Goal: Task Accomplishment & Management: Complete application form

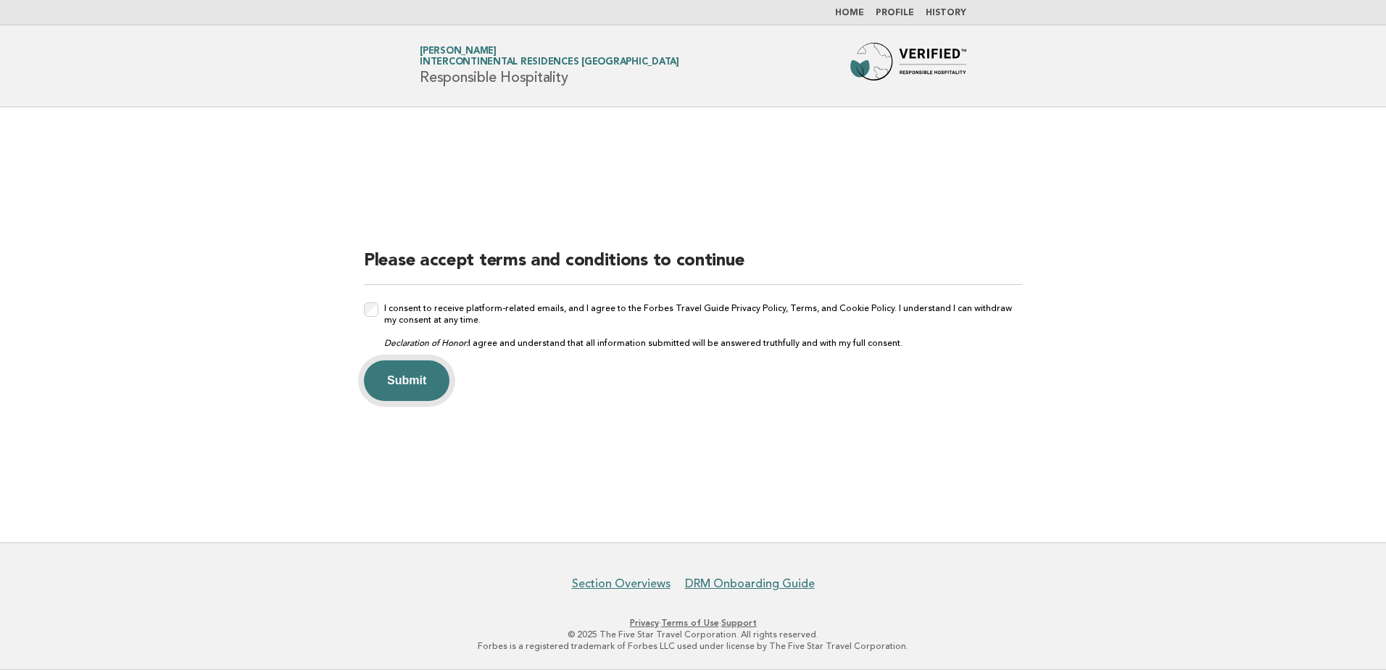
click at [411, 383] on button "Submit" at bounding box center [407, 380] width 86 height 41
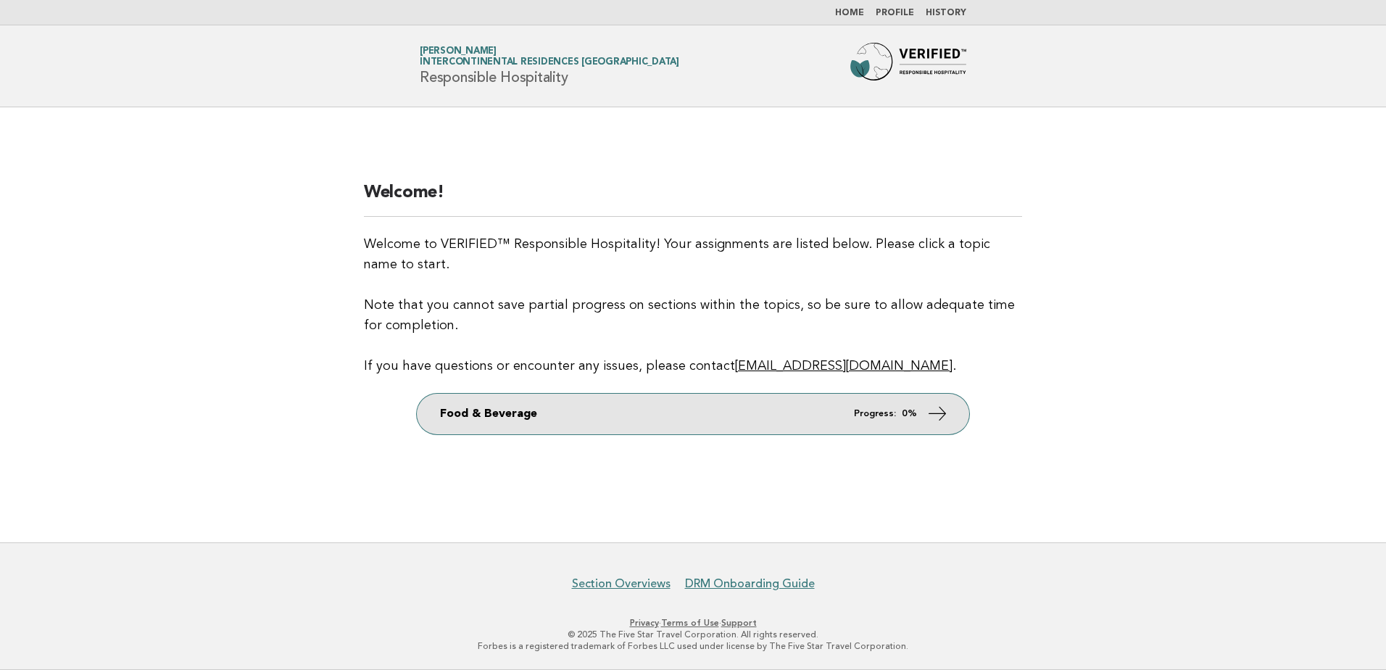
click at [591, 419] on link "Food & Beverage Progress: 0%" at bounding box center [693, 414] width 552 height 41
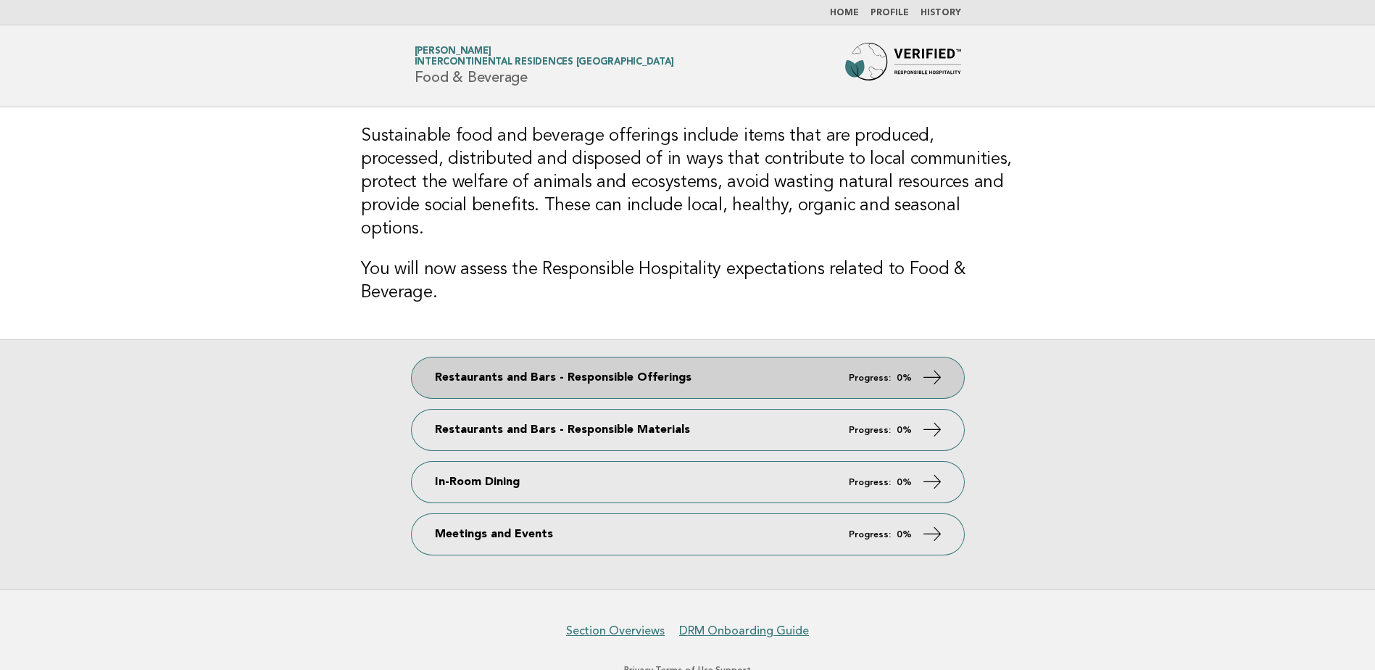
scroll to position [23, 0]
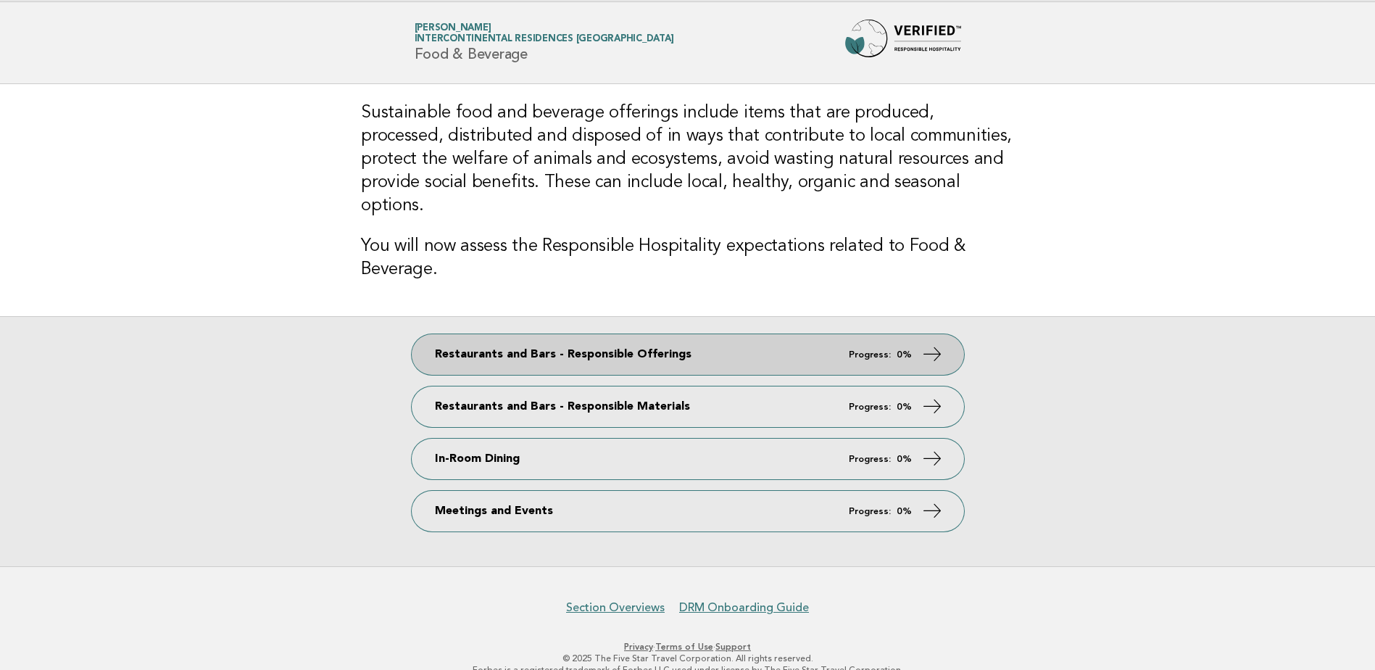
click at [826, 334] on link "Restaurants and Bars - Responsible Offerings Progress: 0%" at bounding box center [688, 354] width 552 height 41
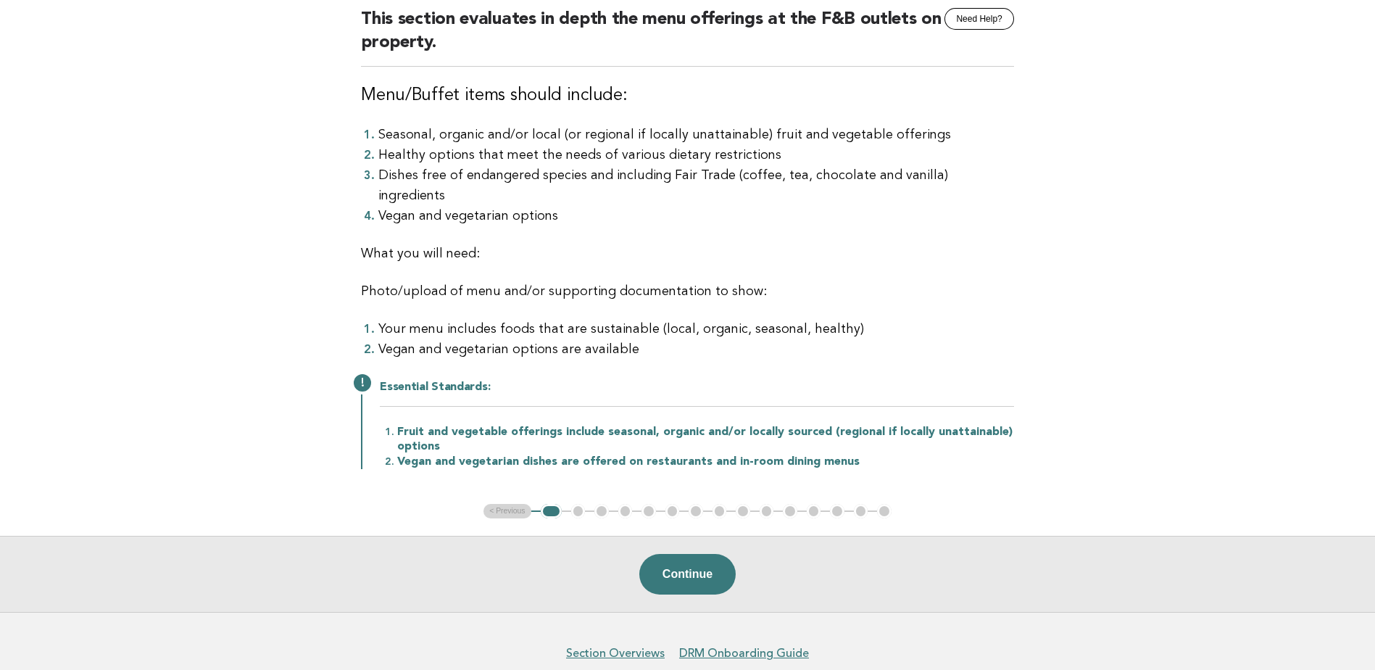
scroll to position [112, 0]
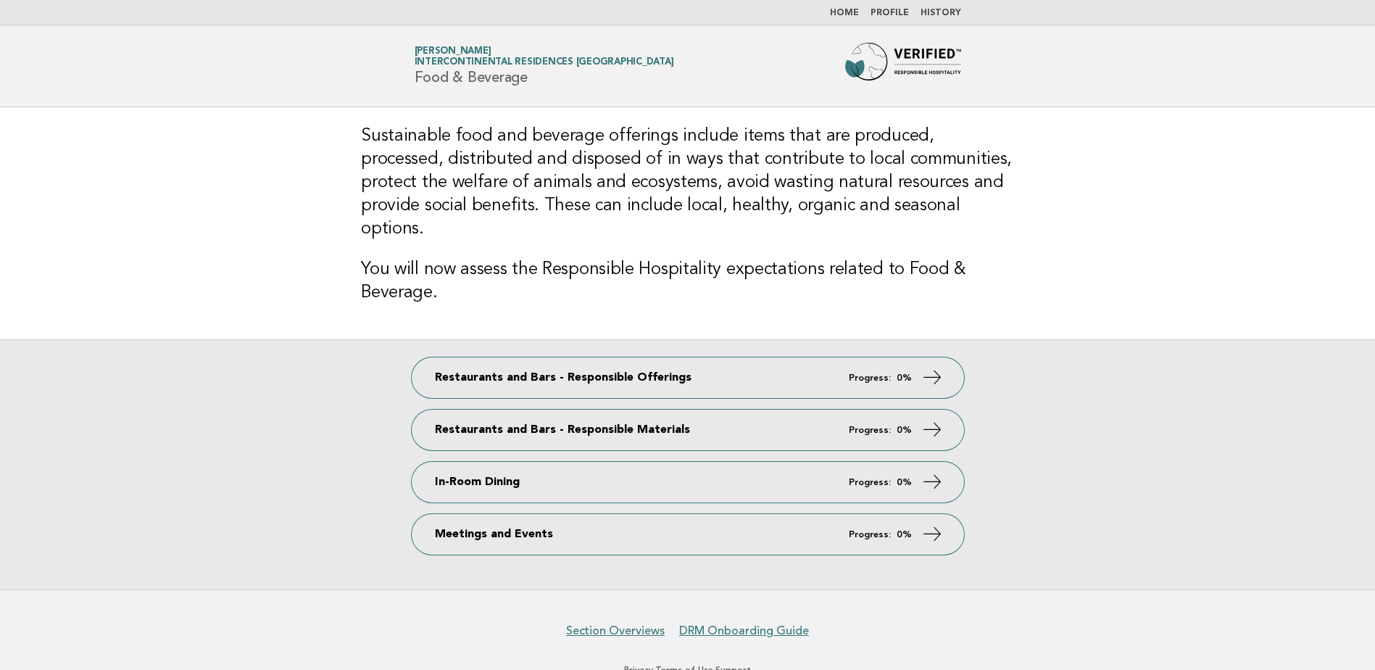
scroll to position [23, 0]
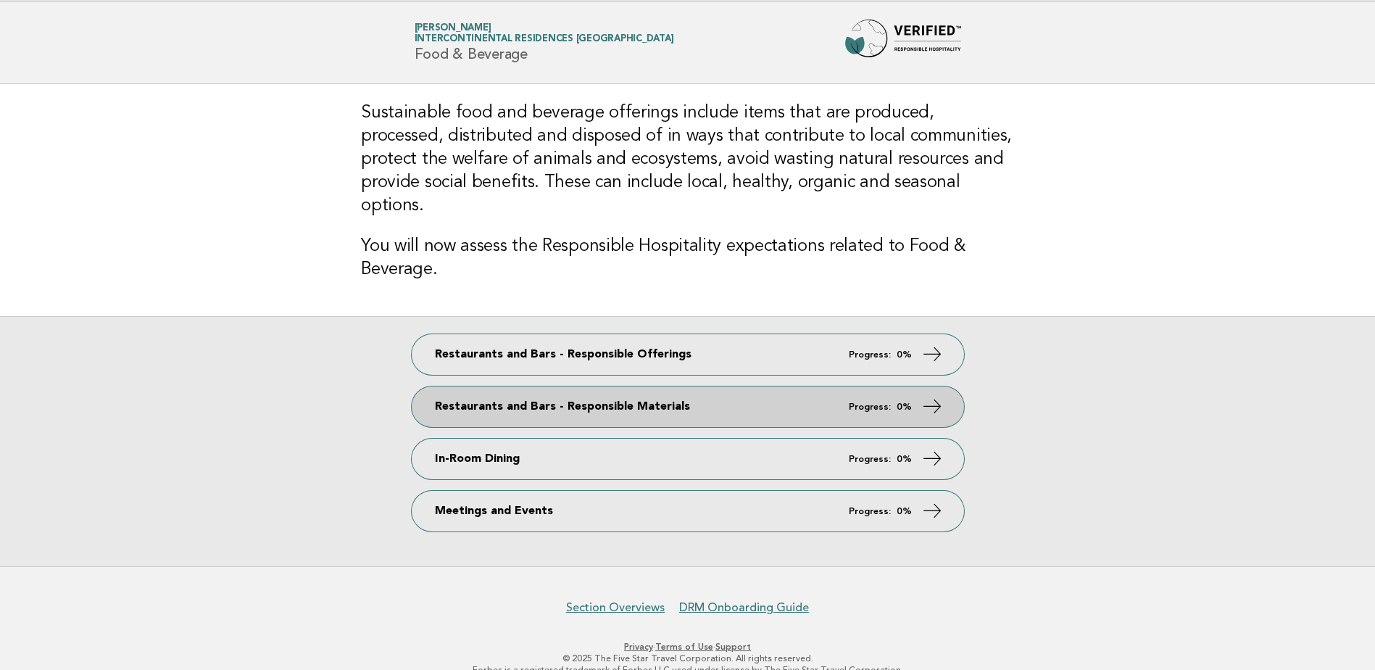
click at [628, 389] on link "Restaurants and Bars - Responsible Materials Progress: 0%" at bounding box center [688, 406] width 552 height 41
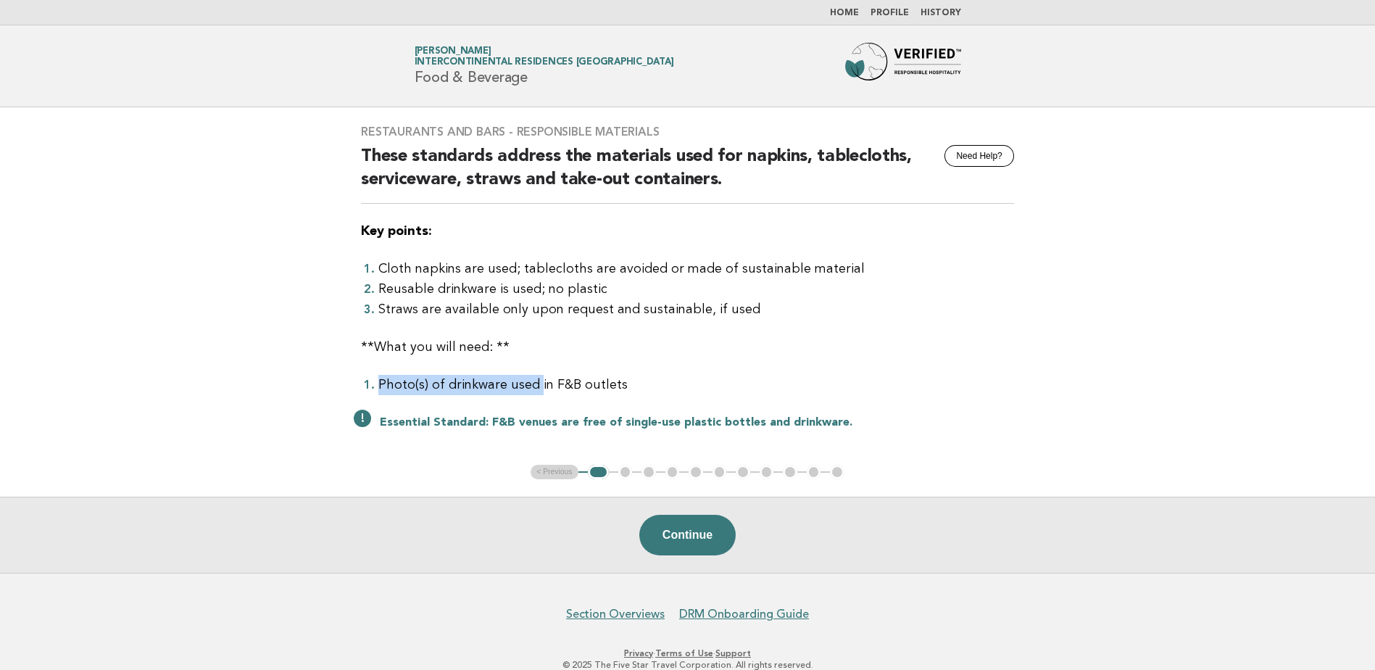
drag, startPoint x: 378, startPoint y: 386, endPoint x: 532, endPoint y: 380, distance: 154.5
click at [532, 380] on li "Photo(s) of drinkware used in F&B outlets" at bounding box center [696, 385] width 636 height 20
drag, startPoint x: 532, startPoint y: 380, endPoint x: 560, endPoint y: 382, distance: 27.6
click at [534, 380] on li "Photo(s) of drinkware used in F&B outlets" at bounding box center [696, 385] width 636 height 20
click at [594, 387] on li "Photo(s) of drinkware used in F&B outlets" at bounding box center [696, 385] width 636 height 20
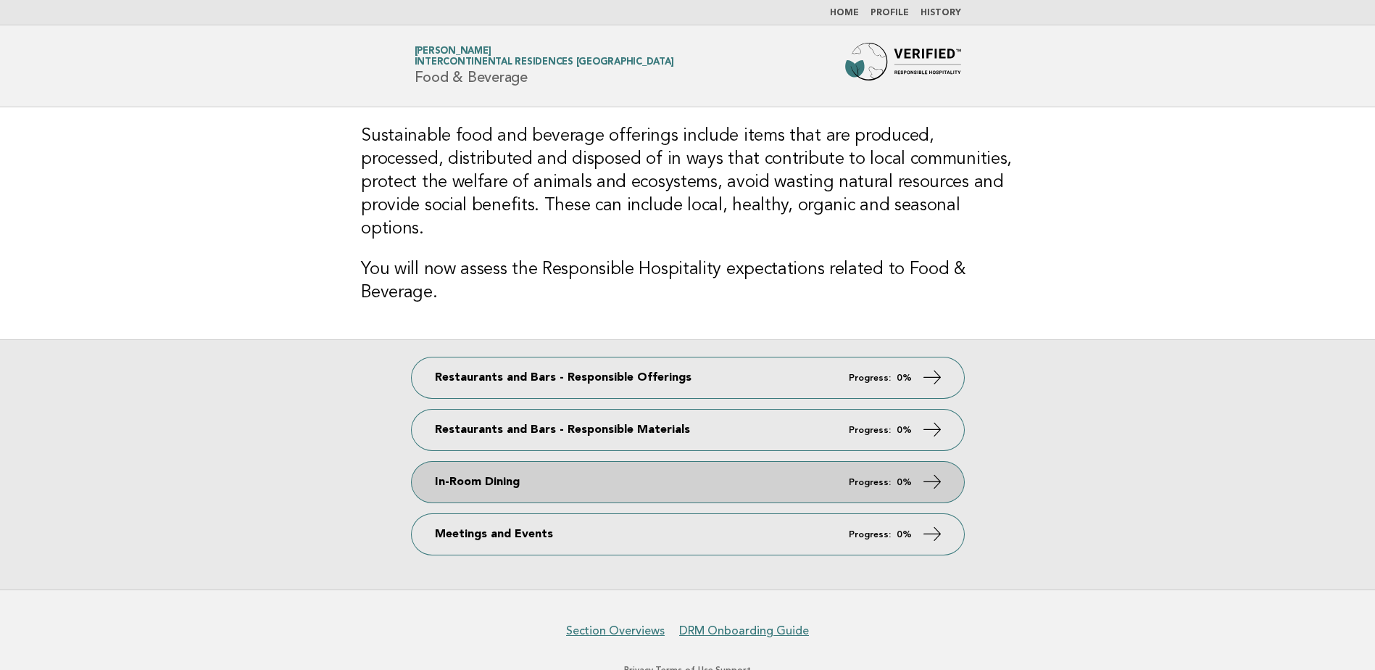
scroll to position [23, 0]
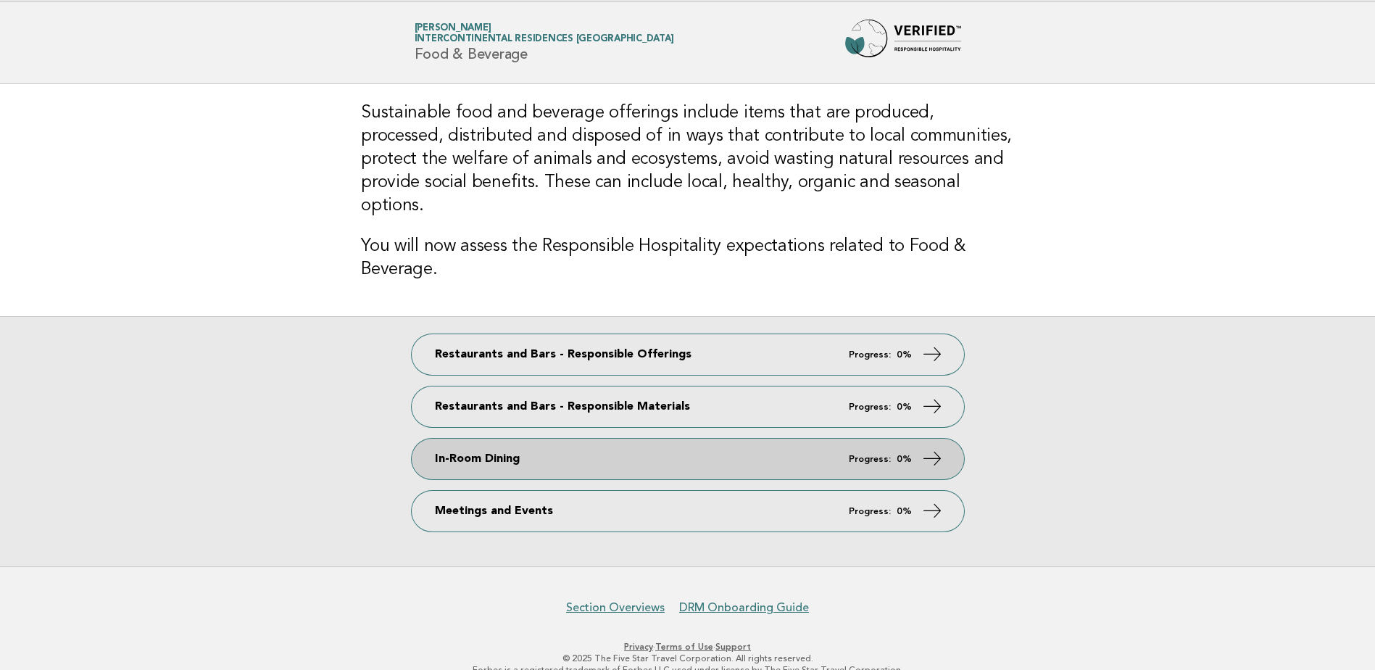
click at [570, 439] on link "In-Room Dining Progress: 0%" at bounding box center [688, 459] width 552 height 41
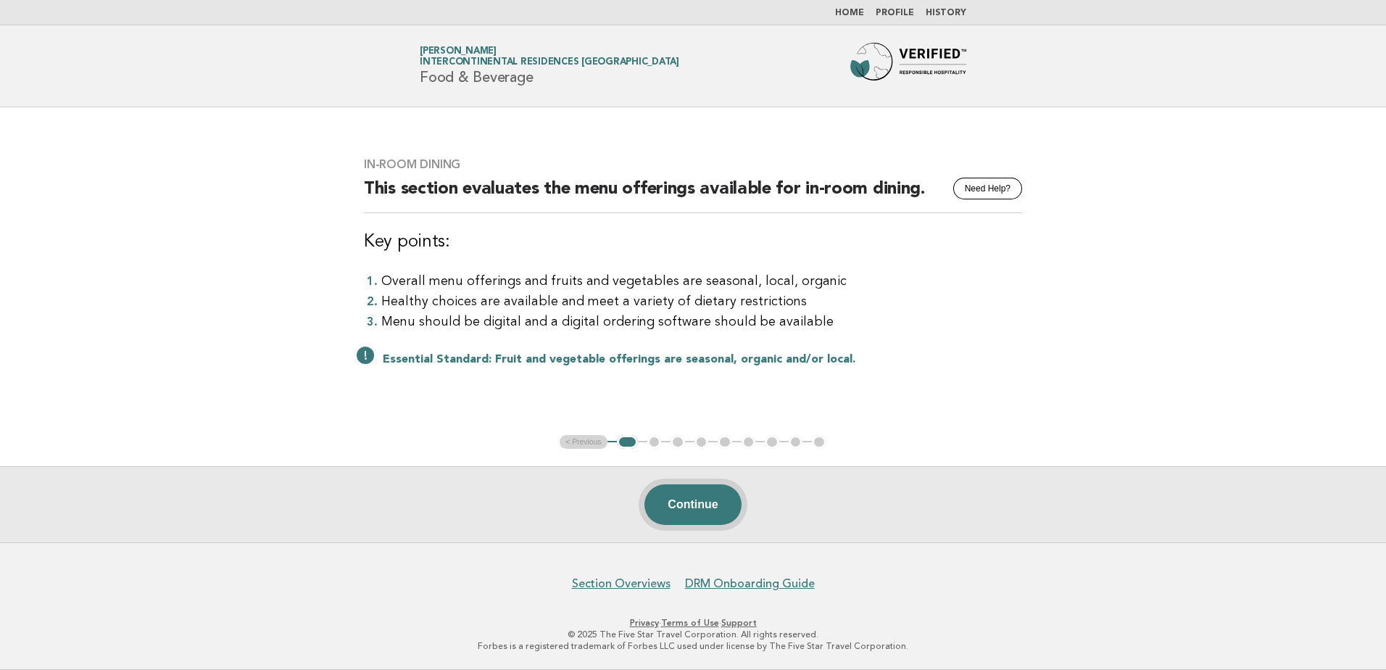
click at [706, 496] on button "Continue" at bounding box center [692, 504] width 96 height 41
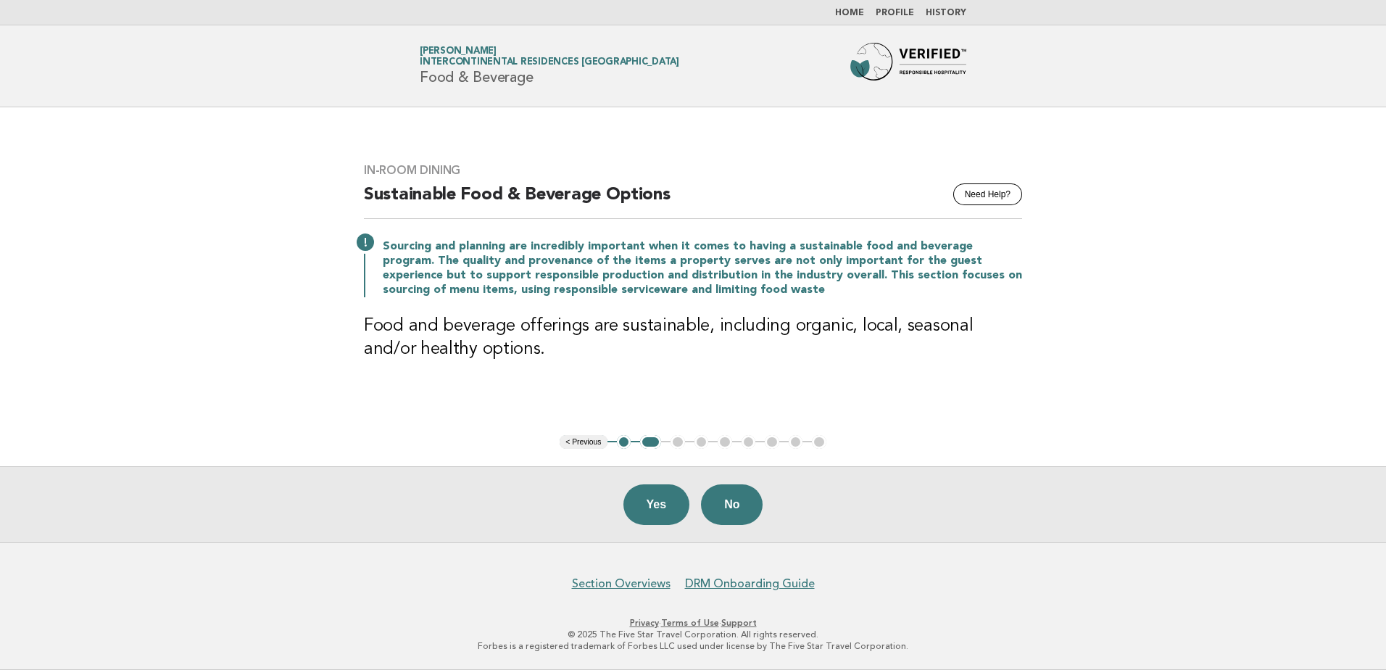
click at [649, 491] on button "Yes" at bounding box center [656, 504] width 67 height 41
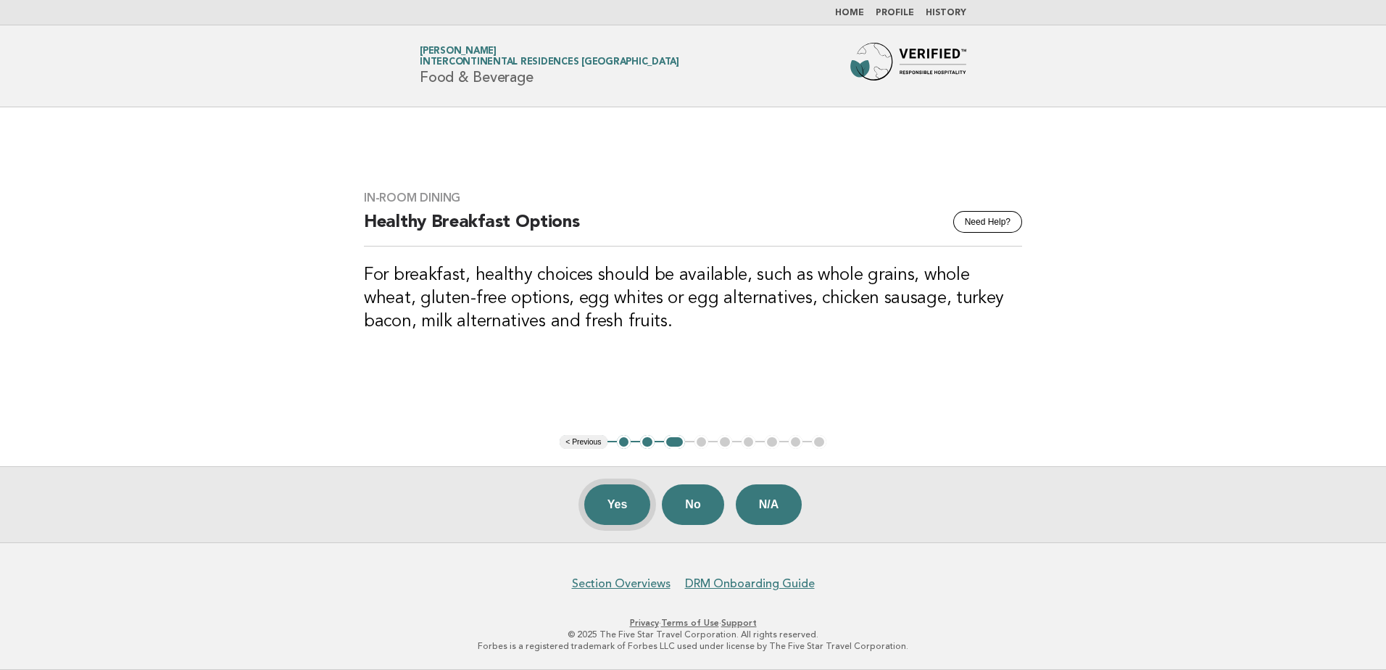
click at [623, 510] on button "Yes" at bounding box center [617, 504] width 67 height 41
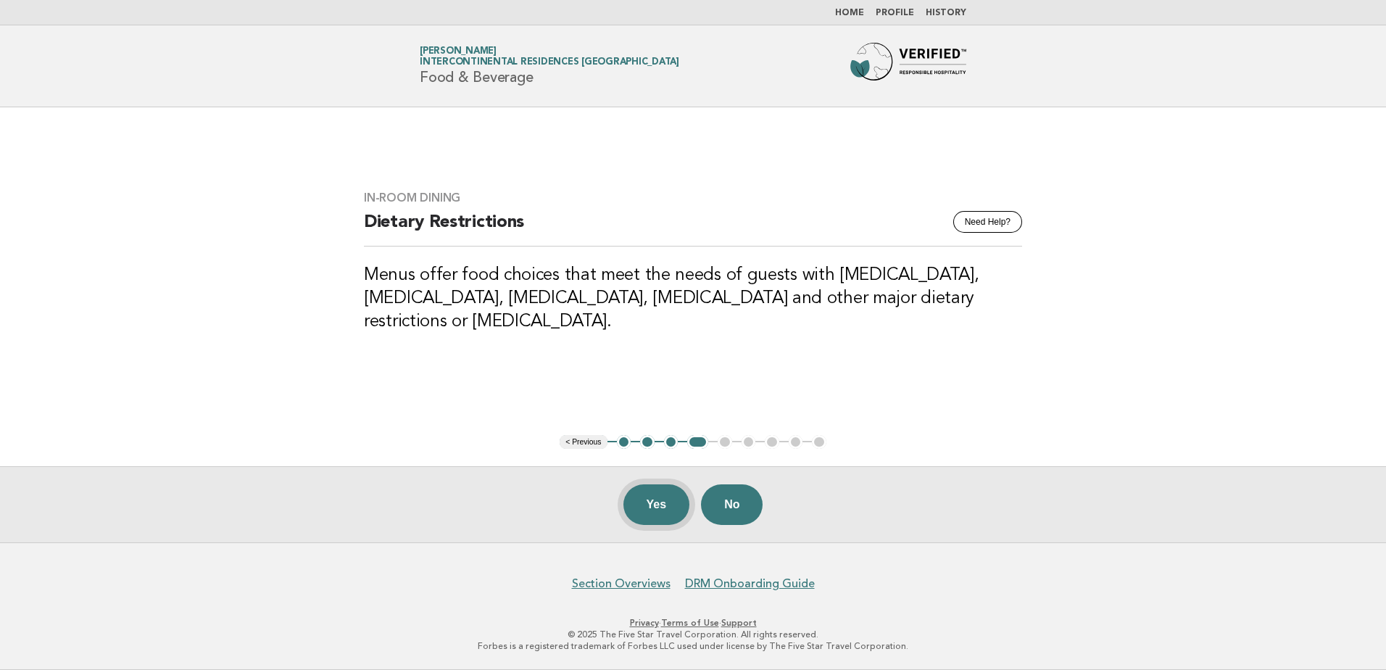
click at [661, 501] on button "Yes" at bounding box center [656, 504] width 67 height 41
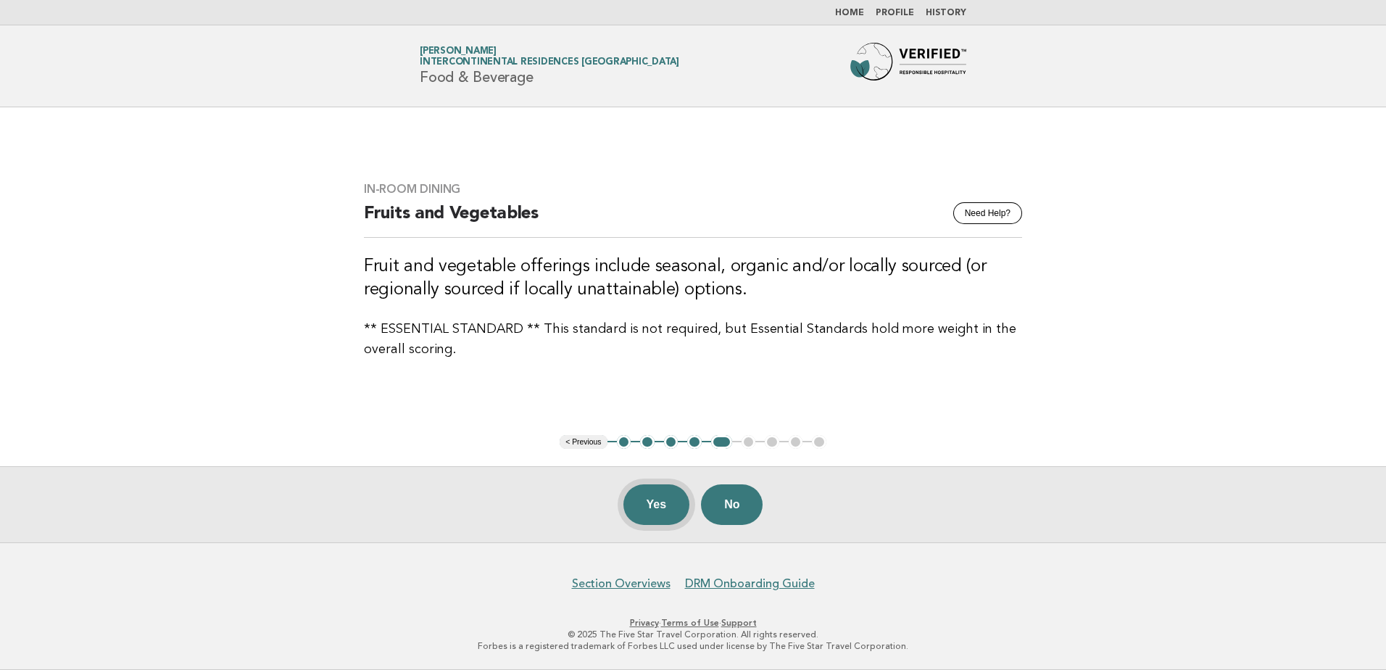
click at [675, 499] on button "Yes" at bounding box center [656, 504] width 67 height 41
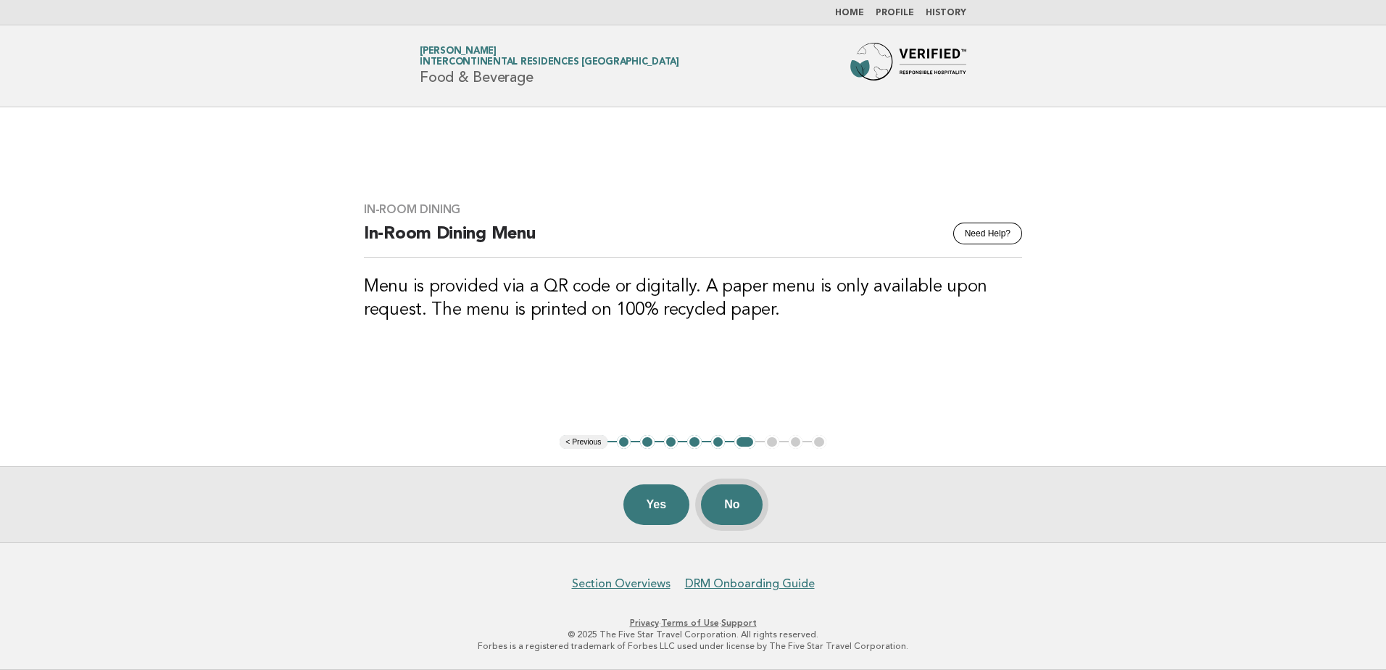
click at [722, 500] on button "No" at bounding box center [732, 504] width 62 height 41
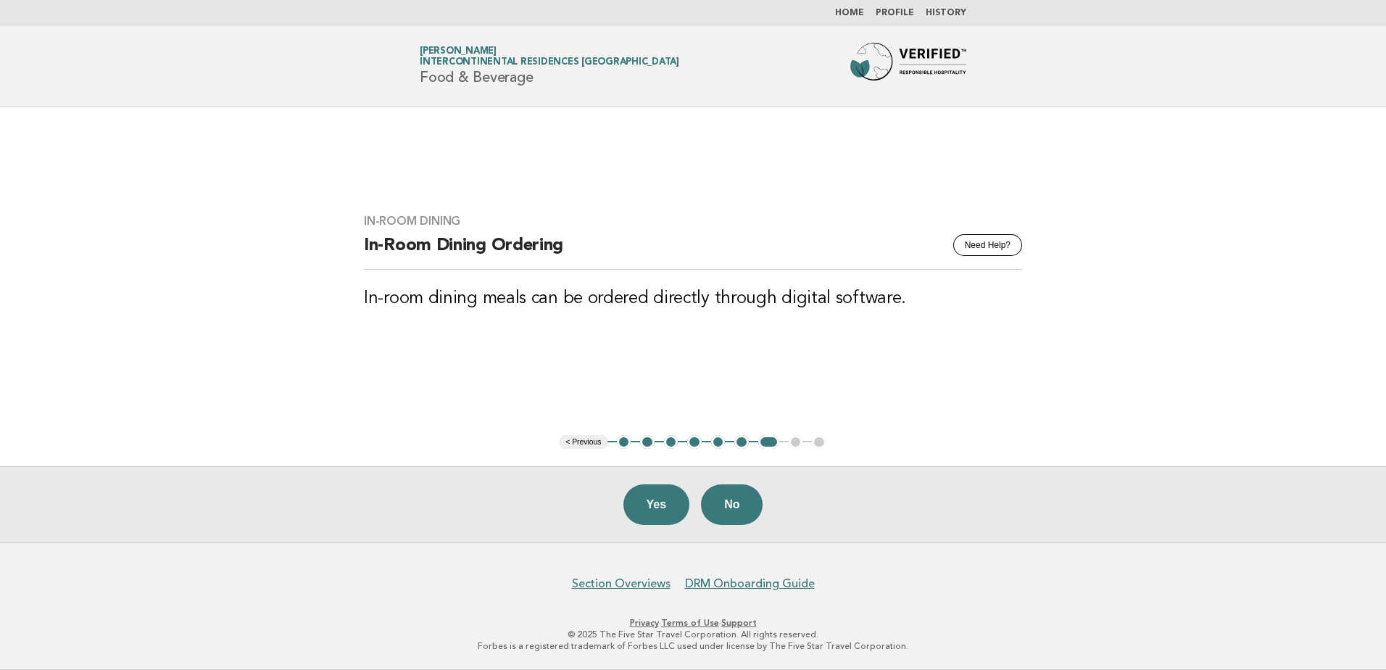
click at [583, 443] on button "< Previous" at bounding box center [583, 442] width 47 height 14
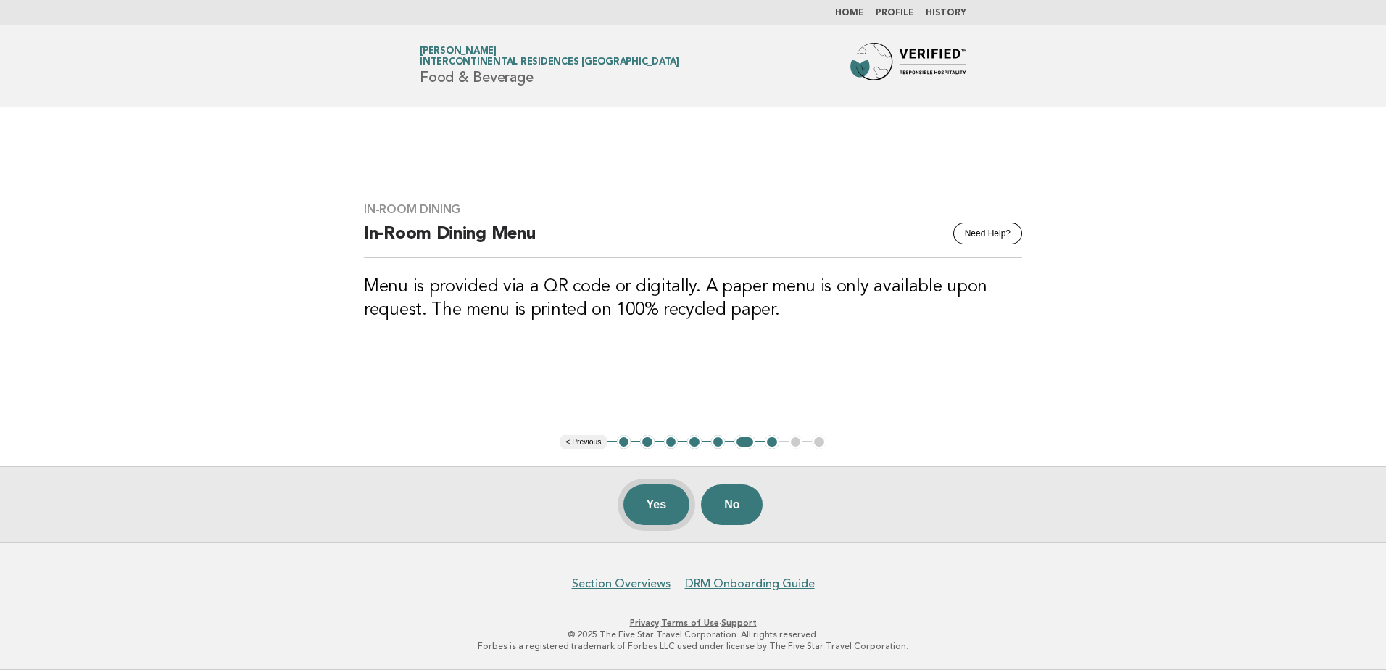
click at [657, 507] on button "Yes" at bounding box center [656, 504] width 67 height 41
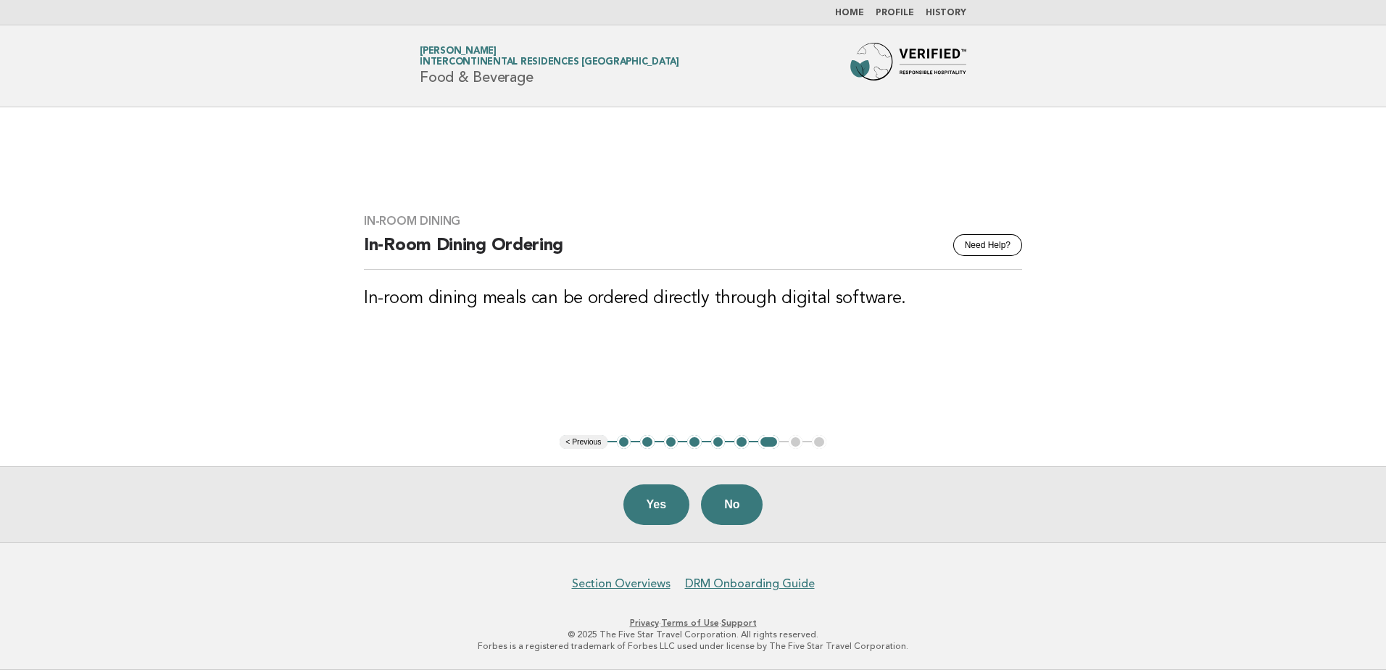
click at [653, 500] on button "Yes" at bounding box center [656, 504] width 67 height 41
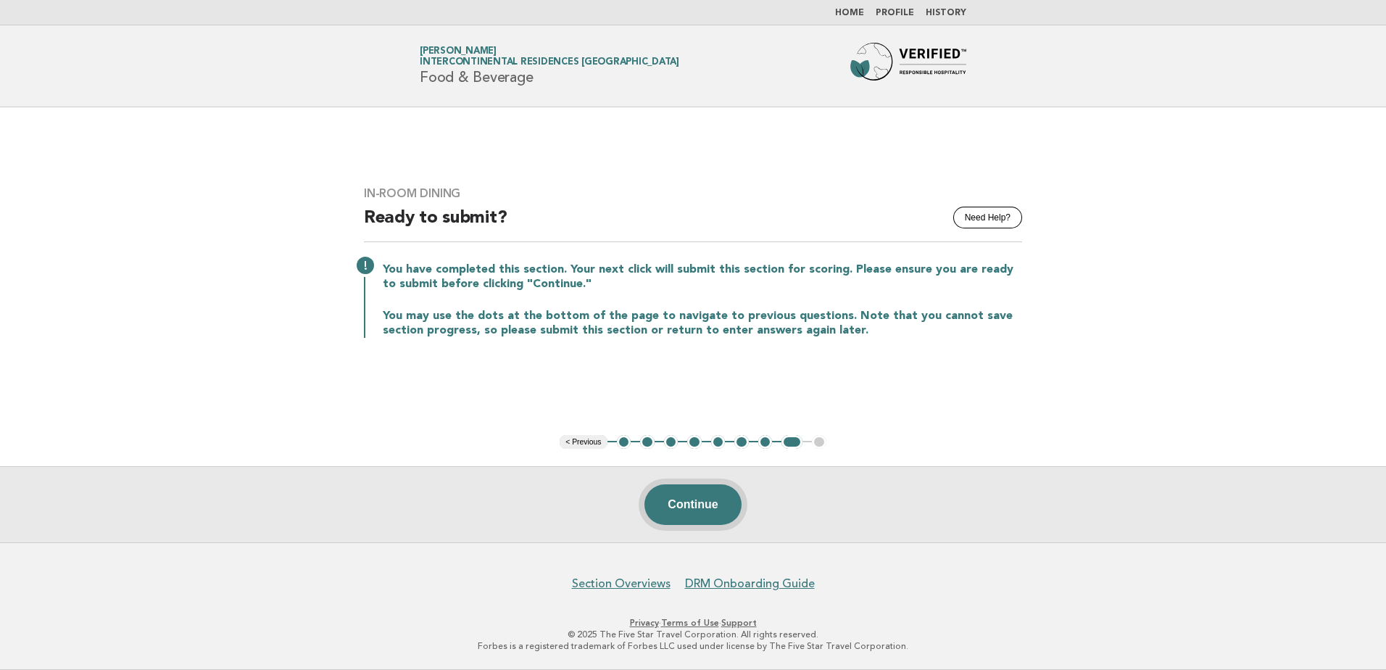
click at [671, 512] on button "Continue" at bounding box center [692, 504] width 96 height 41
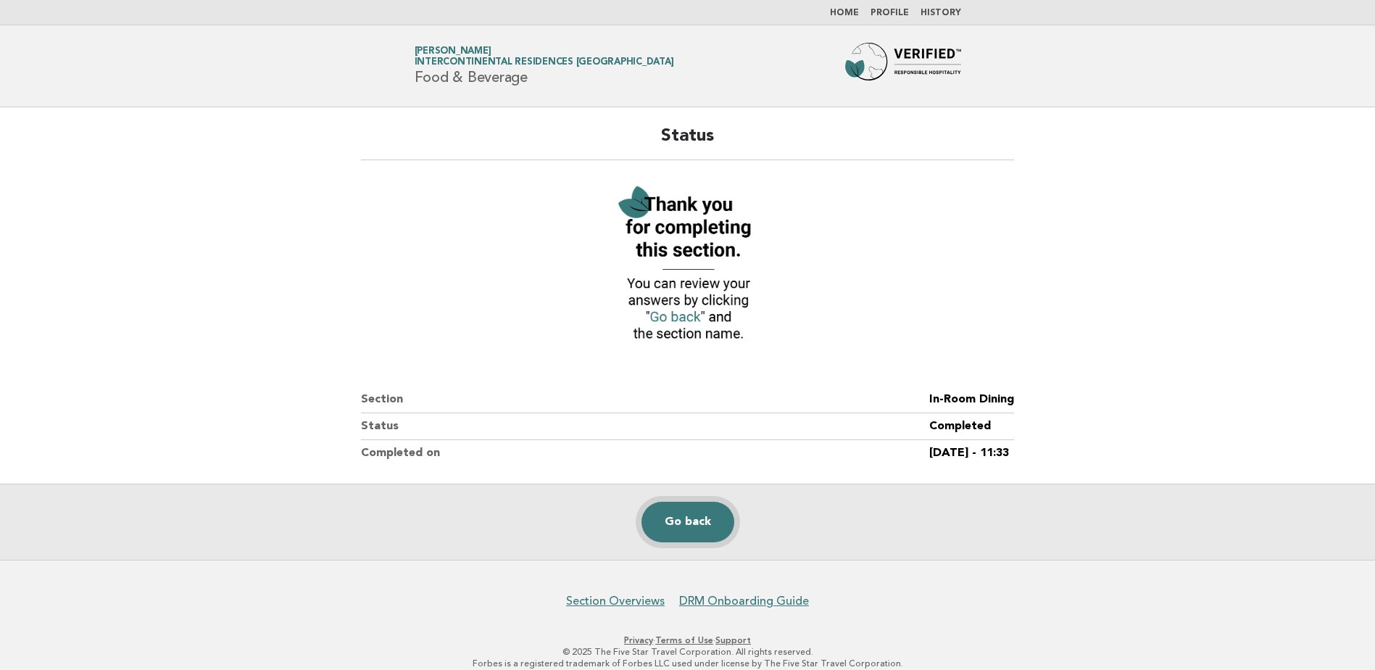
click at [655, 516] on link "Go back" at bounding box center [688, 522] width 93 height 41
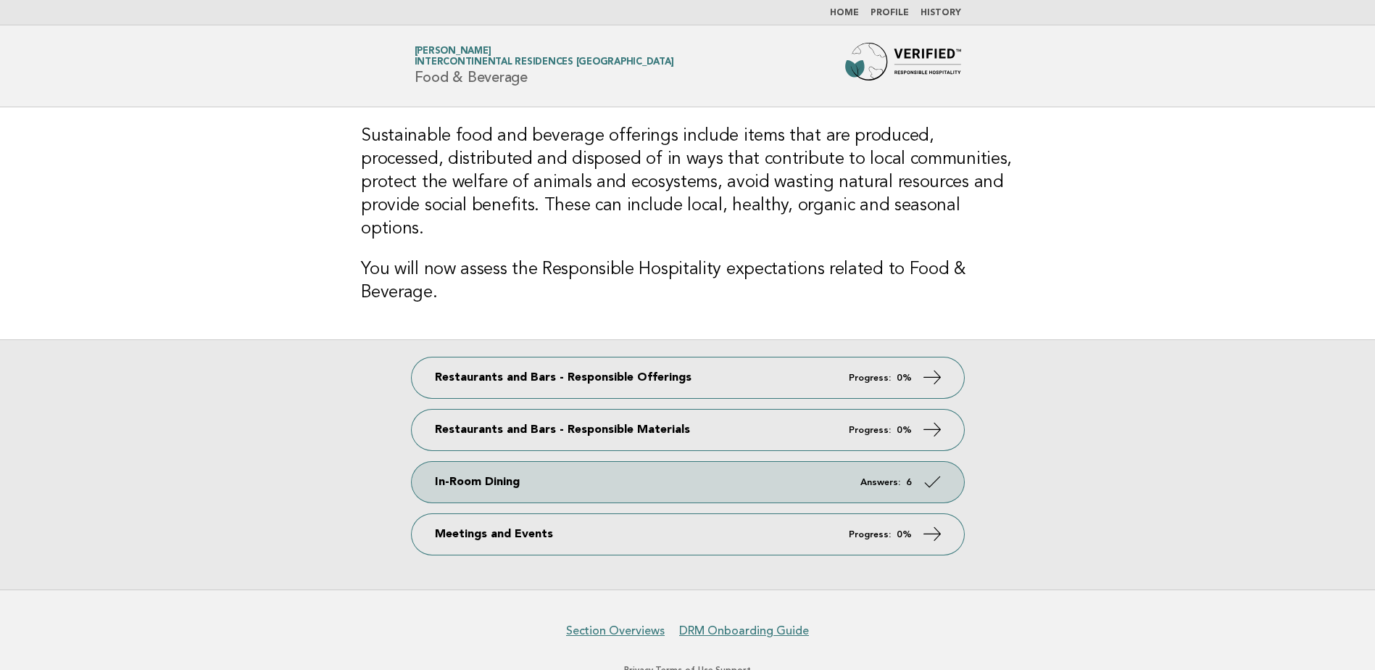
scroll to position [23, 0]
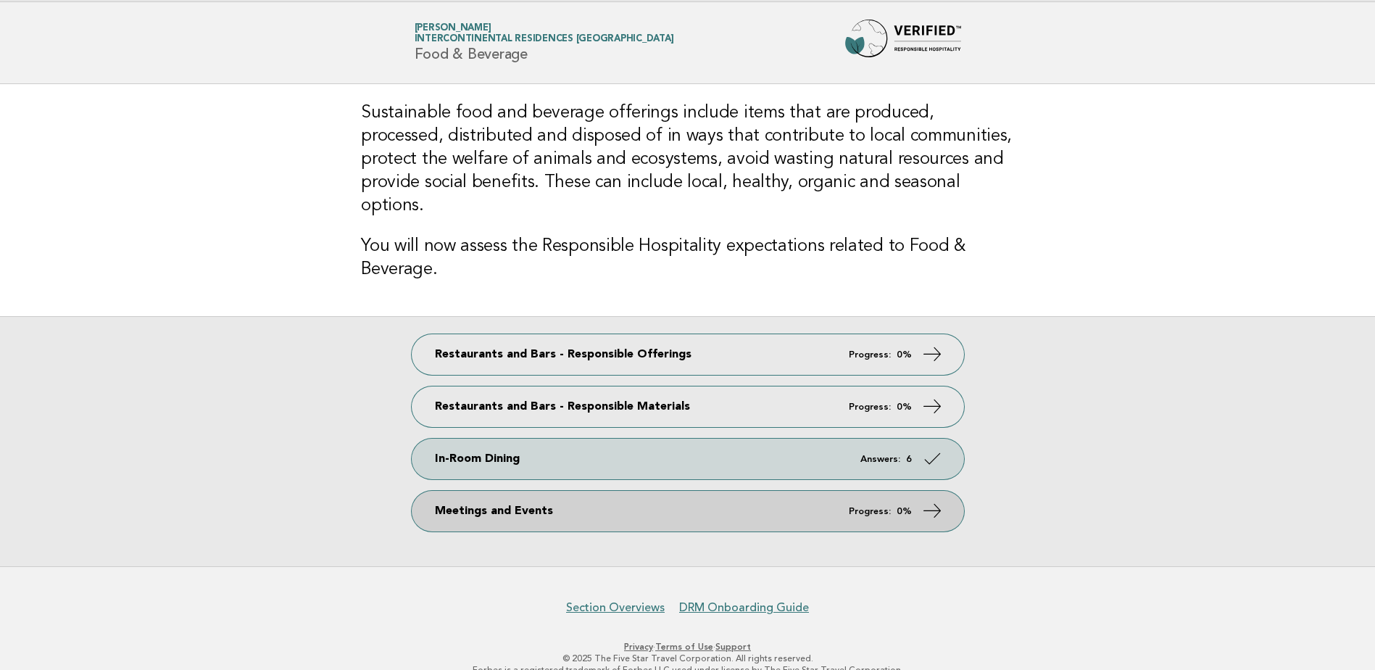
click at [636, 491] on link "Meetings and Events Progress: 0%" at bounding box center [688, 511] width 552 height 41
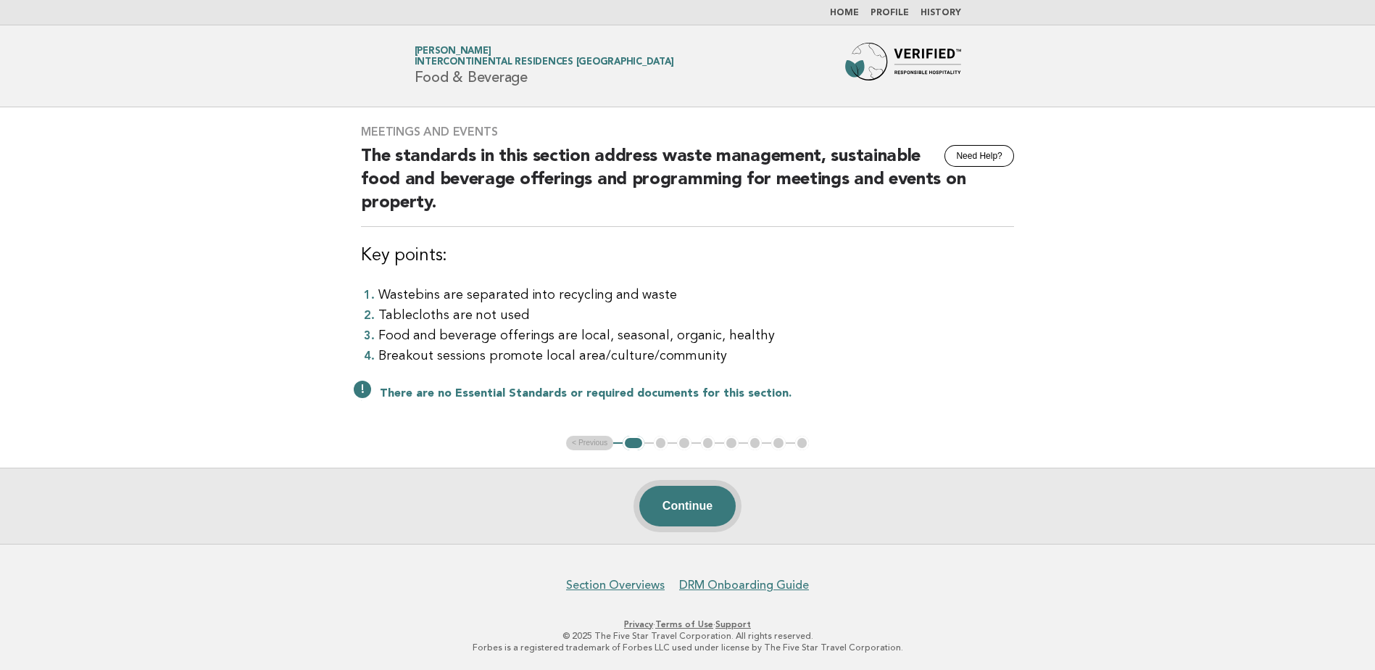
click at [724, 501] on button "Continue" at bounding box center [687, 506] width 96 height 41
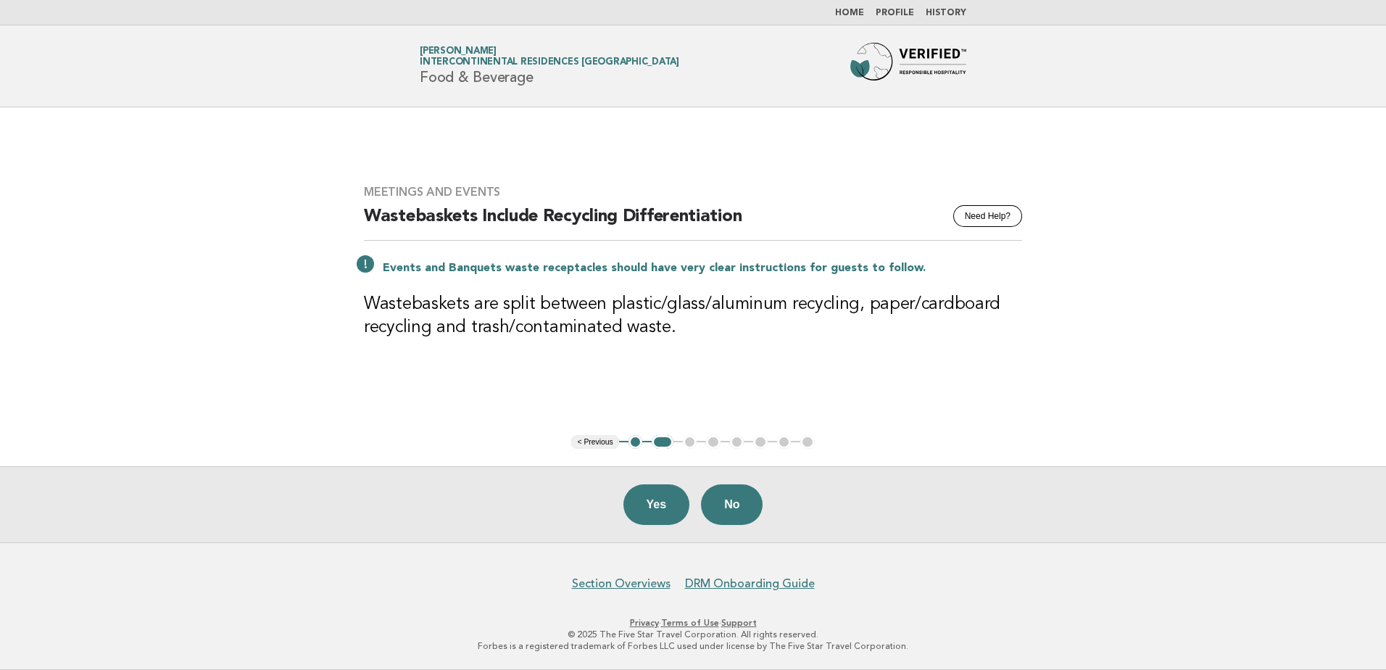
click at [654, 514] on button "Yes" at bounding box center [656, 504] width 67 height 41
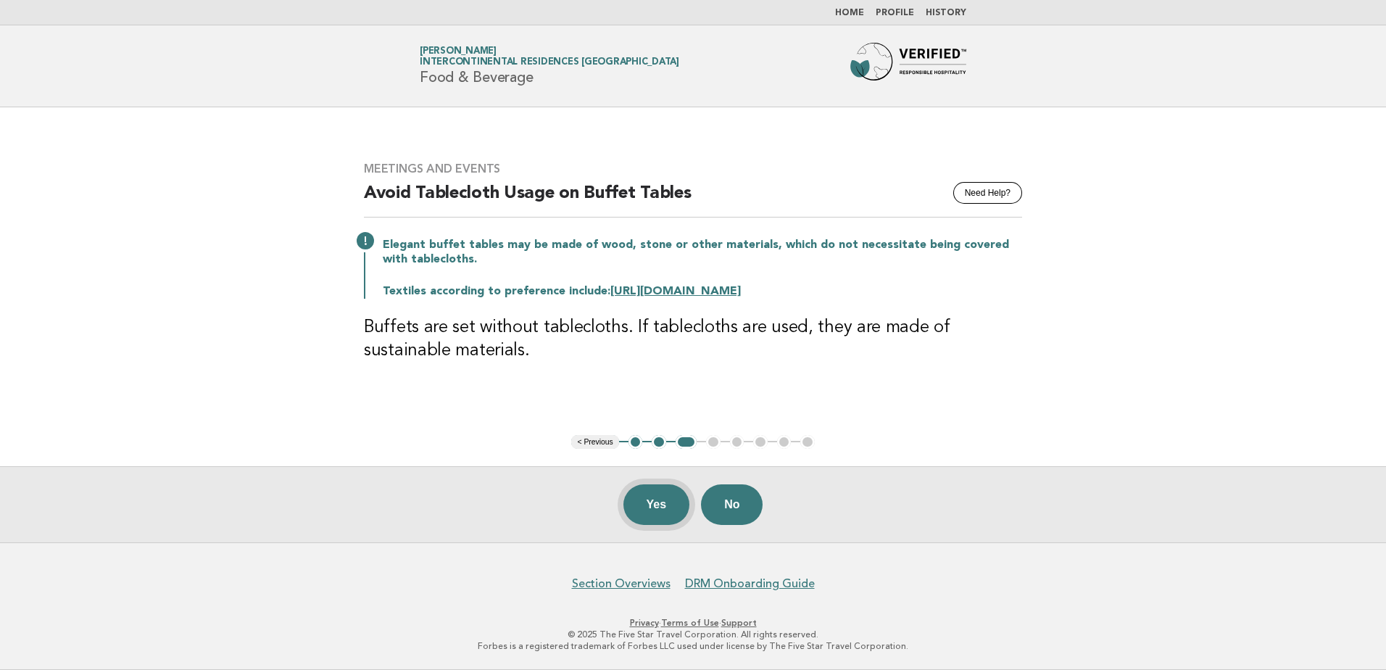
click at [655, 489] on button "Yes" at bounding box center [656, 504] width 67 height 41
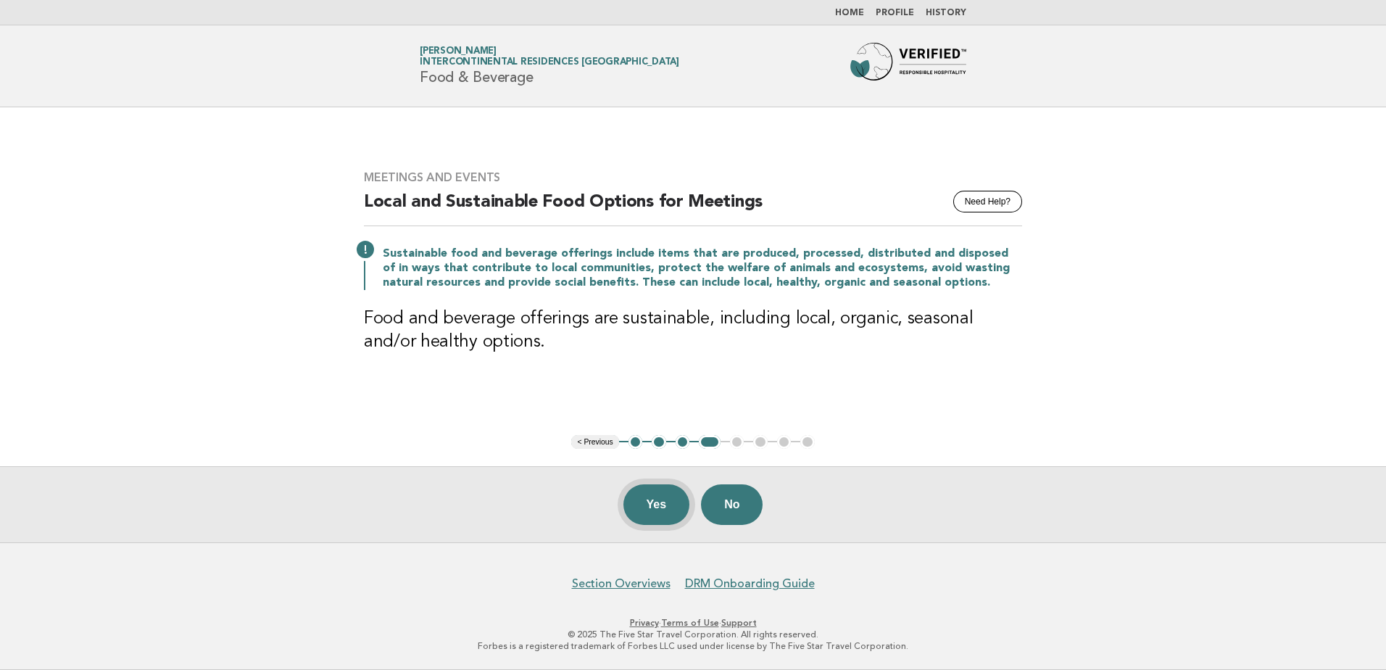
click at [668, 504] on button "Yes" at bounding box center [656, 504] width 67 height 41
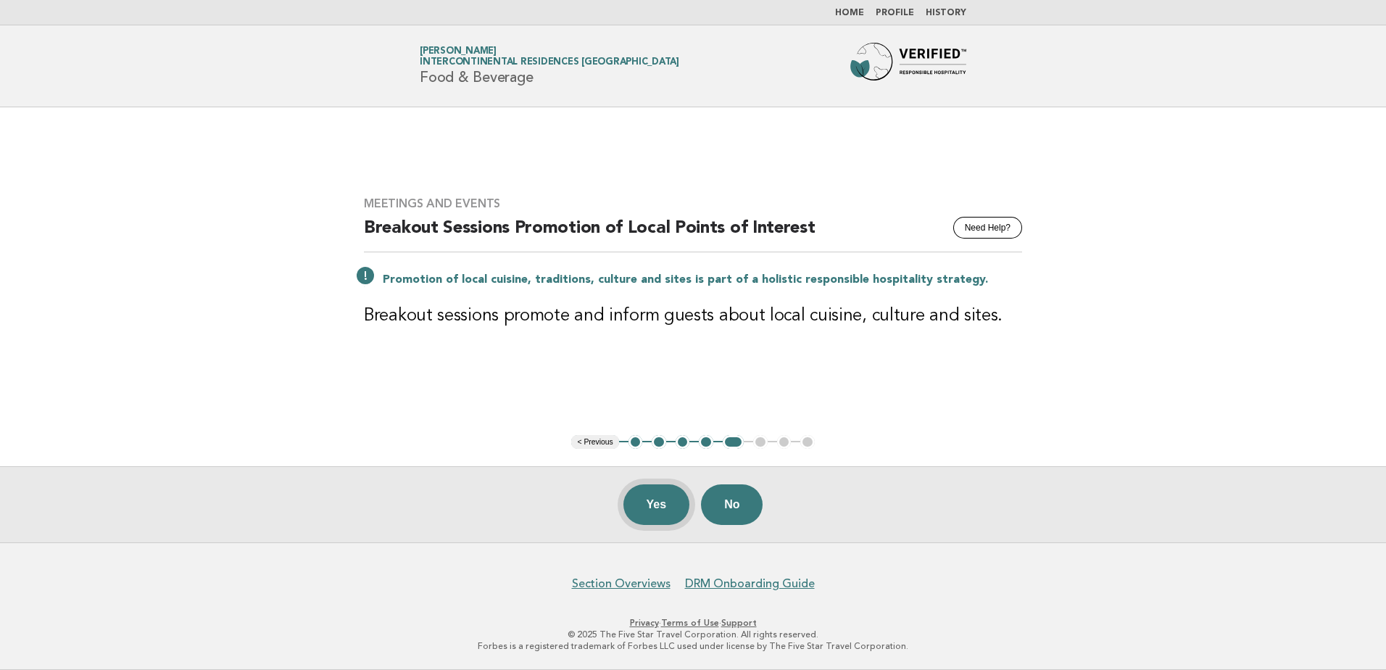
click at [647, 495] on button "Yes" at bounding box center [656, 504] width 67 height 41
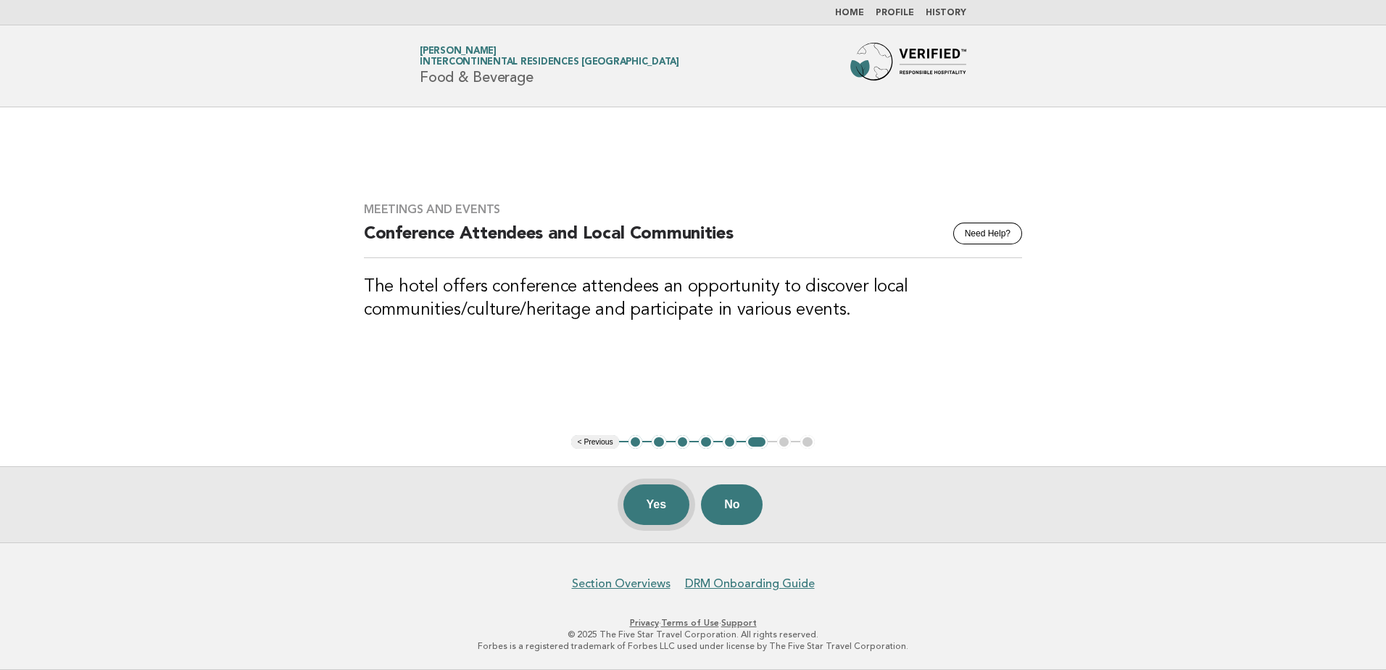
click at [652, 512] on button "Yes" at bounding box center [656, 504] width 67 height 41
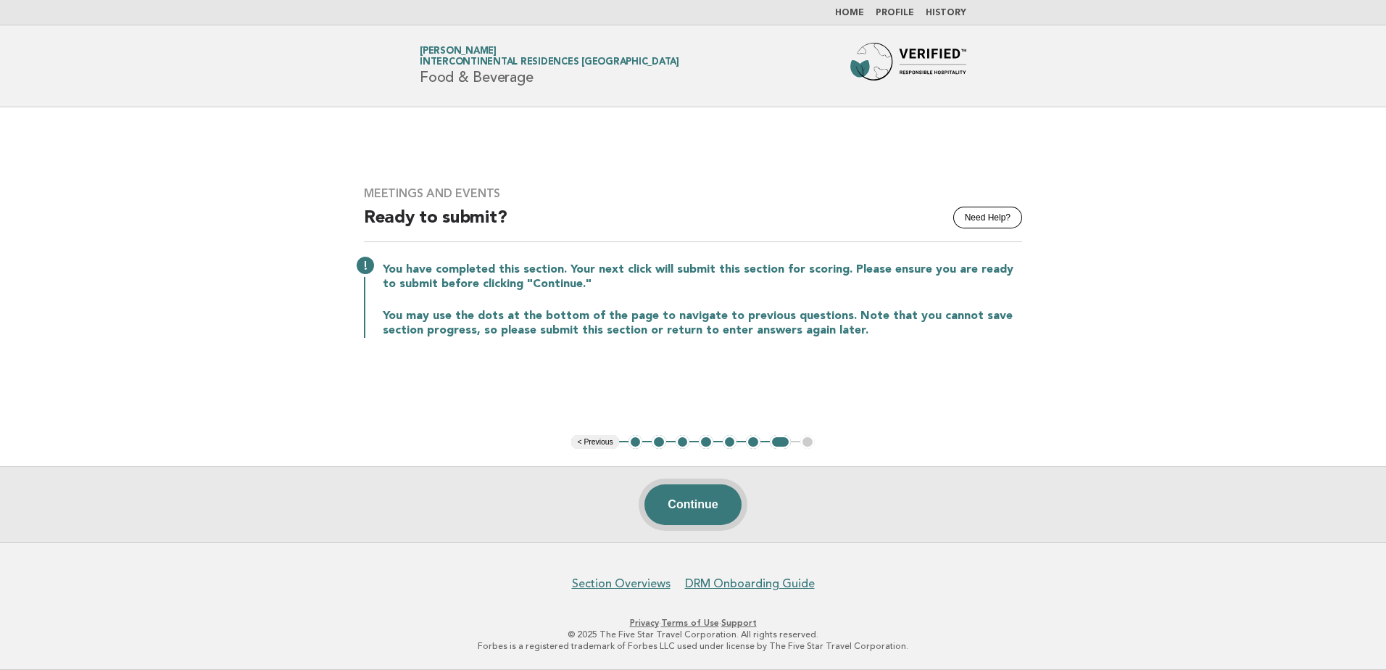
click at [719, 517] on button "Continue" at bounding box center [692, 504] width 96 height 41
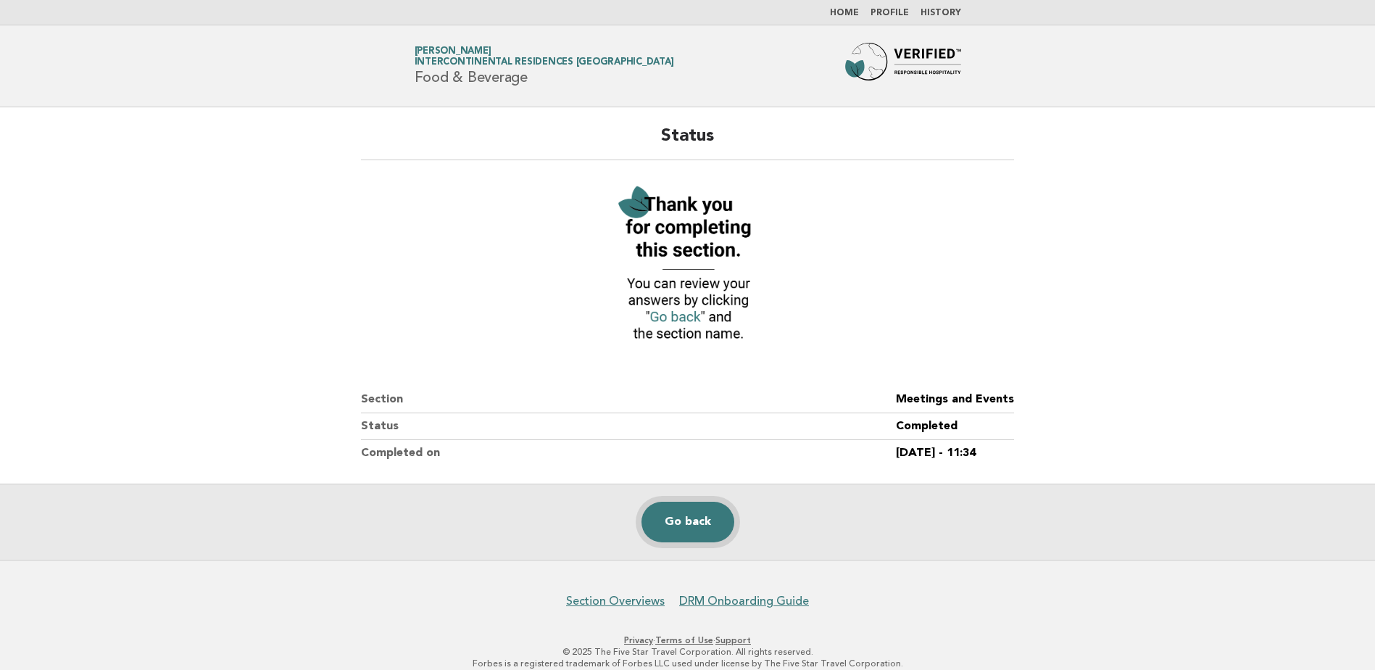
click at [705, 516] on link "Go back" at bounding box center [688, 522] width 93 height 41
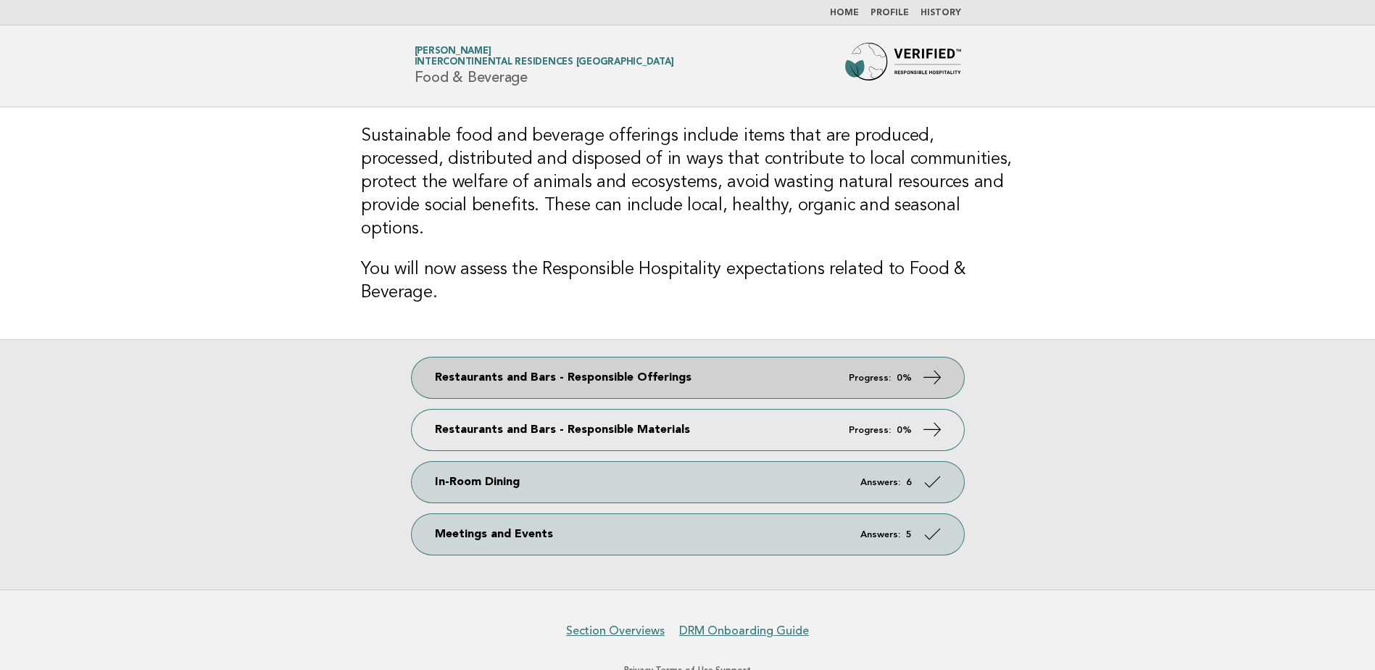
click at [762, 357] on link "Restaurants and Bars - Responsible Offerings Progress: 0%" at bounding box center [688, 377] width 552 height 41
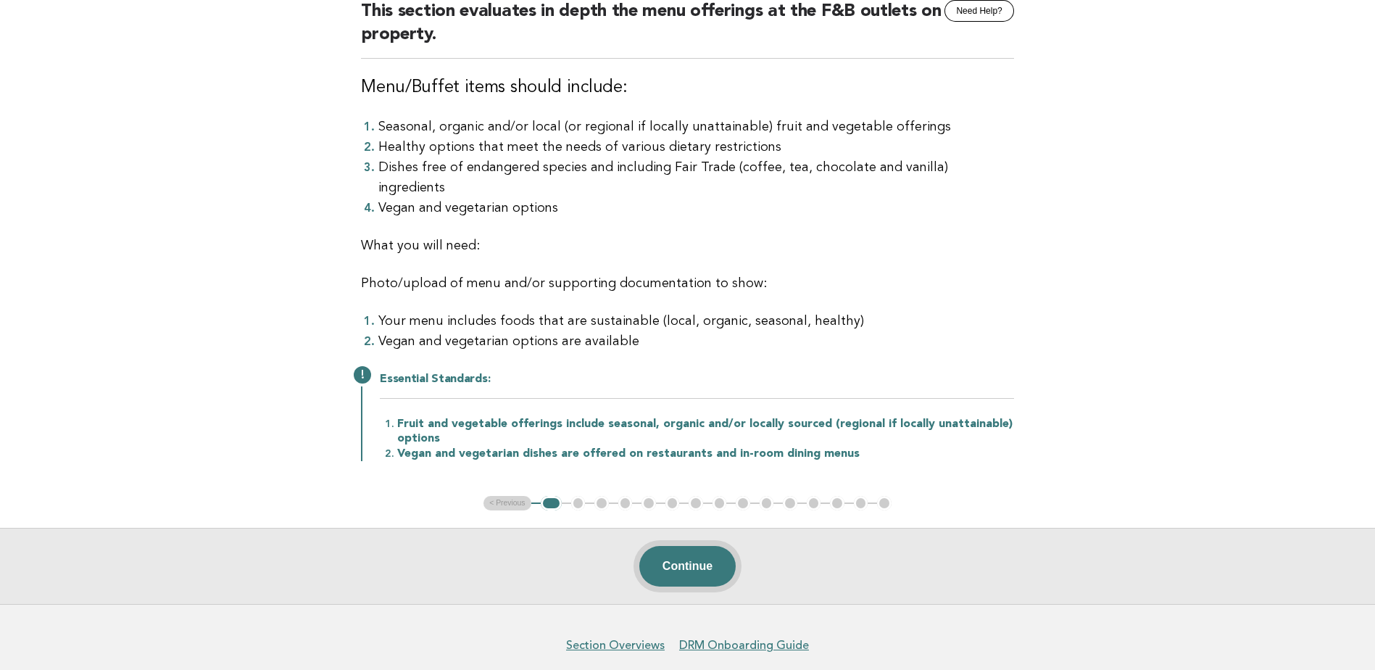
click at [723, 546] on button "Continue" at bounding box center [687, 566] width 96 height 41
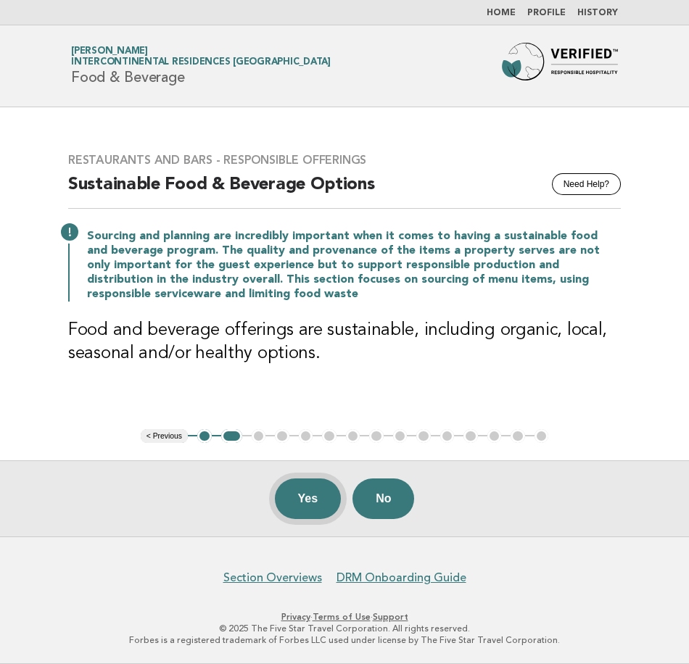
click at [308, 501] on button "Yes" at bounding box center [308, 498] width 67 height 41
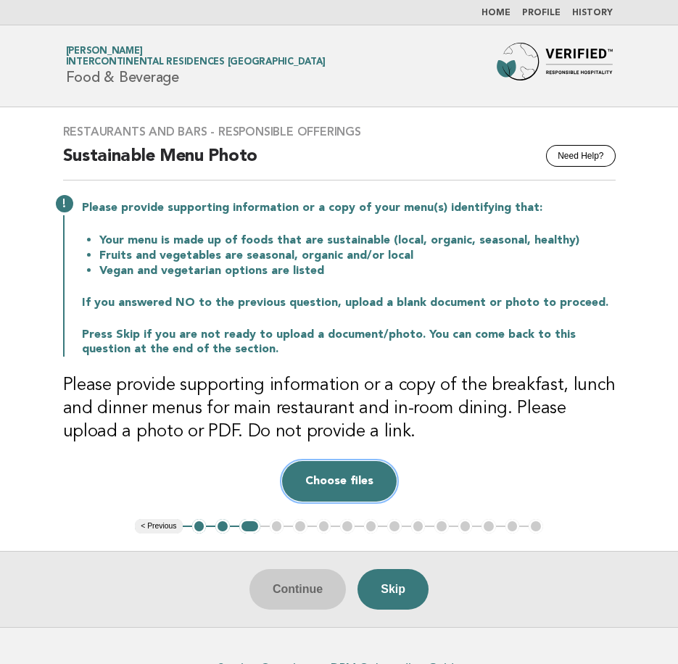
click at [344, 488] on button "Choose files" at bounding box center [339, 481] width 115 height 41
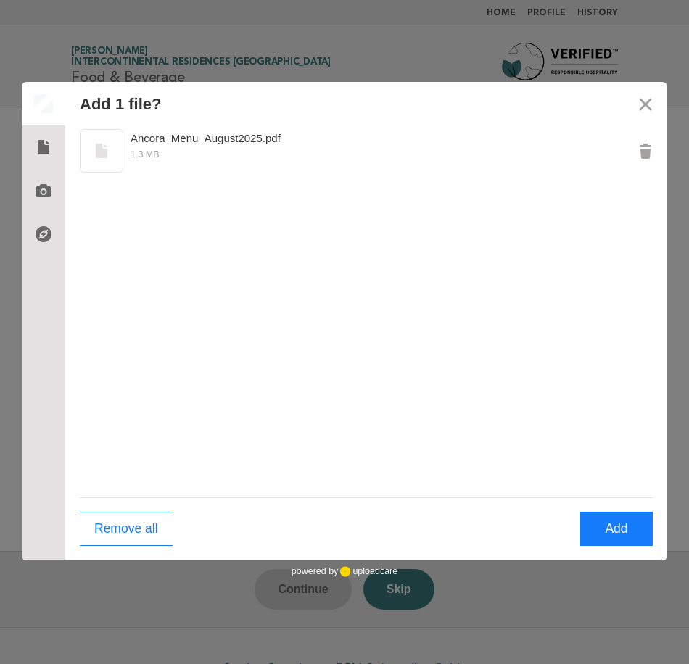
click at [370, 212] on div "Ancora_Menu_August2025.pdf 1.3 MB" at bounding box center [366, 311] width 602 height 372
click at [632, 529] on button "Add" at bounding box center [616, 529] width 72 height 34
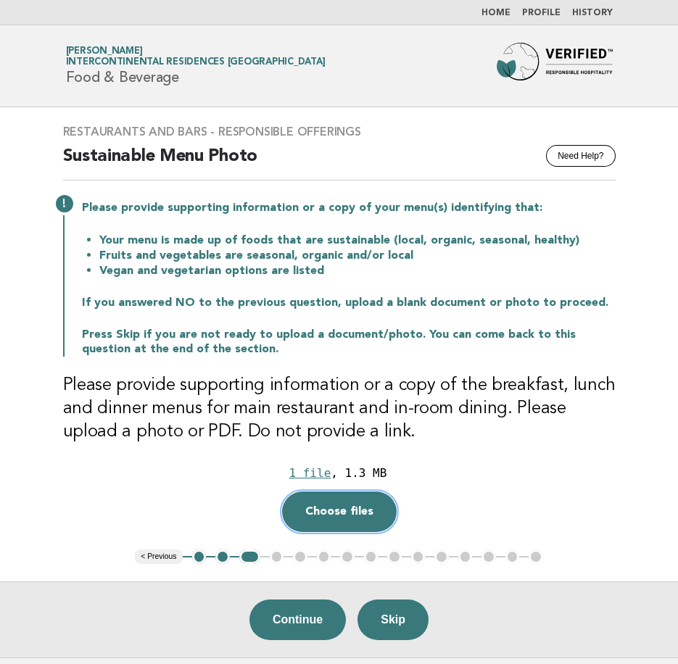
click at [332, 522] on button "Choose files" at bounding box center [339, 511] width 115 height 41
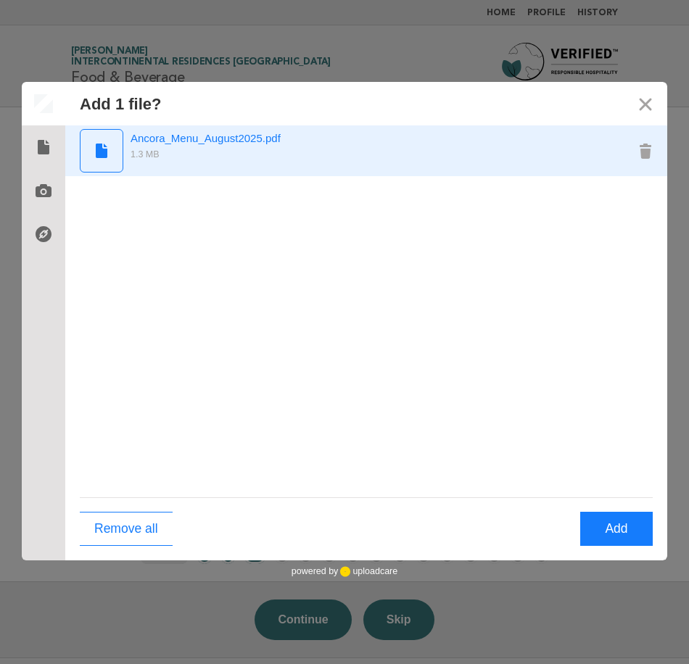
click at [103, 152] on use "Preview Ancora_Menu_August2025.pdf" at bounding box center [102, 151] width 12 height 14
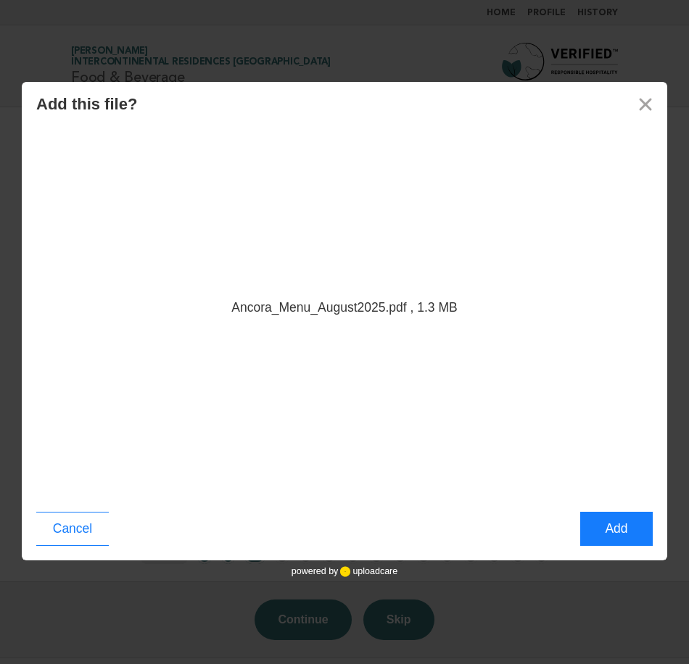
click at [301, 309] on div "Ancora_Menu_August2025.pdf , 1.3 MB" at bounding box center [343, 308] width 225 height 18
click at [618, 525] on button "Add" at bounding box center [616, 529] width 72 height 34
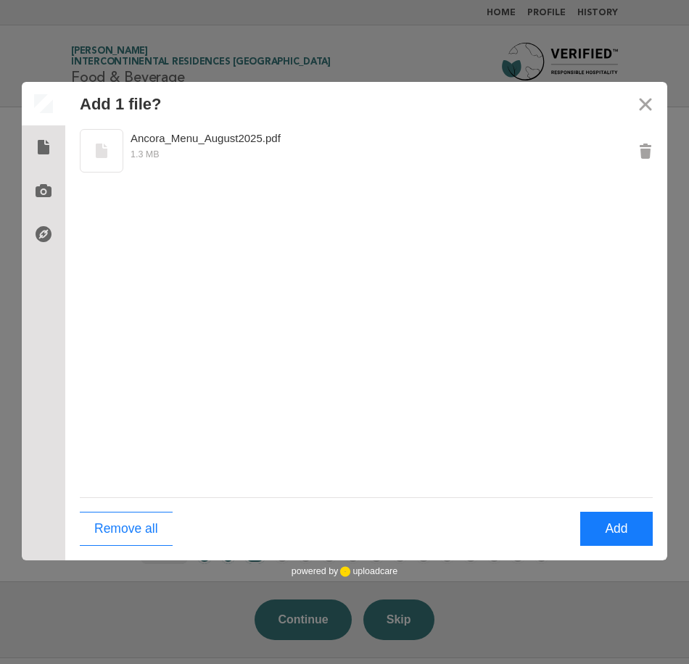
click at [319, 320] on div "Ancora_Menu_August2025.pdf 1.3 MB" at bounding box center [366, 311] width 602 height 372
click at [314, 315] on div "Ancora_Menu_August2025.pdf 1.3 MB" at bounding box center [366, 311] width 602 height 372
click at [38, 151] on use at bounding box center [44, 147] width 12 height 14
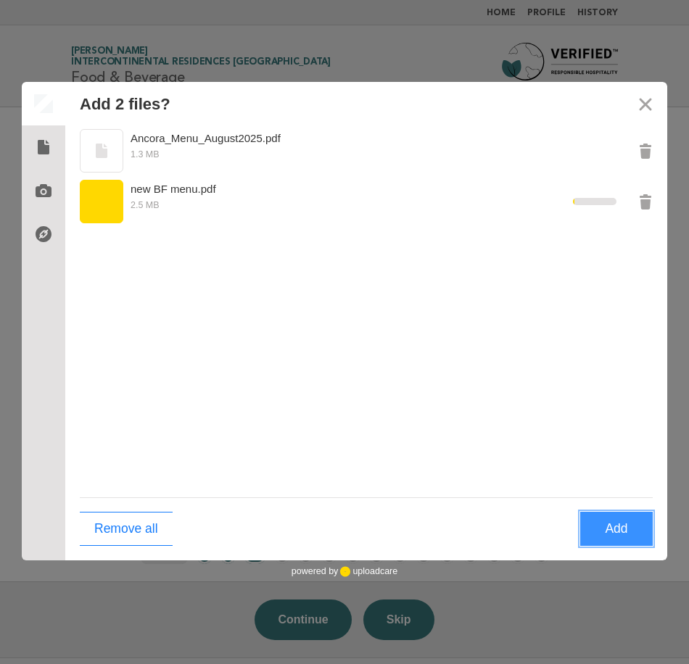
click at [612, 528] on button "Add" at bounding box center [616, 529] width 72 height 34
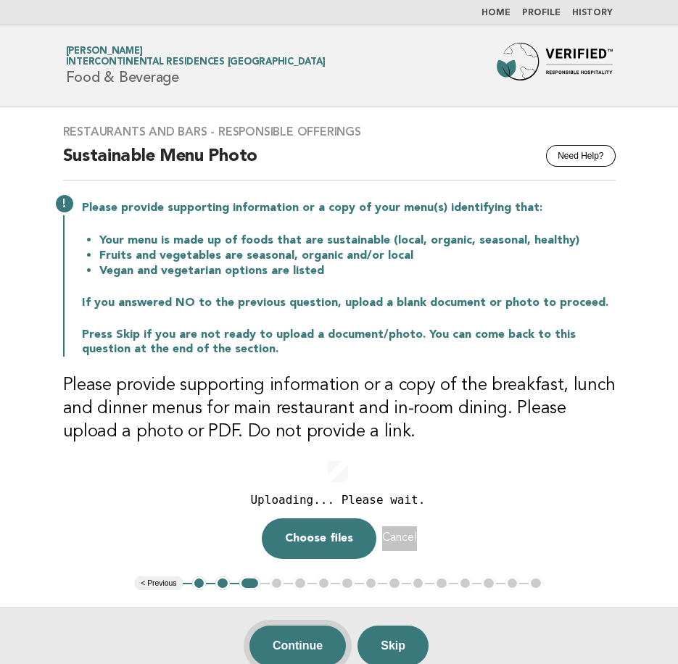
click at [327, 632] on button "Continue" at bounding box center [297, 646] width 96 height 41
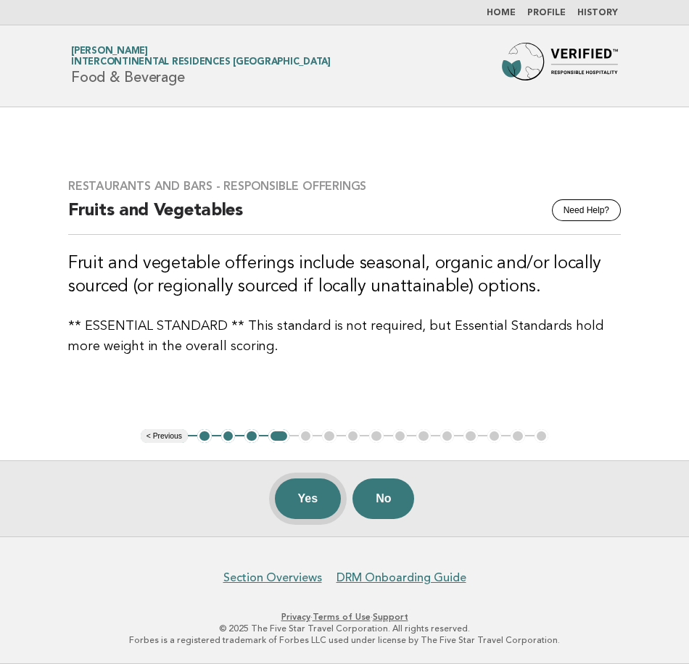
click at [304, 507] on button "Yes" at bounding box center [308, 498] width 67 height 41
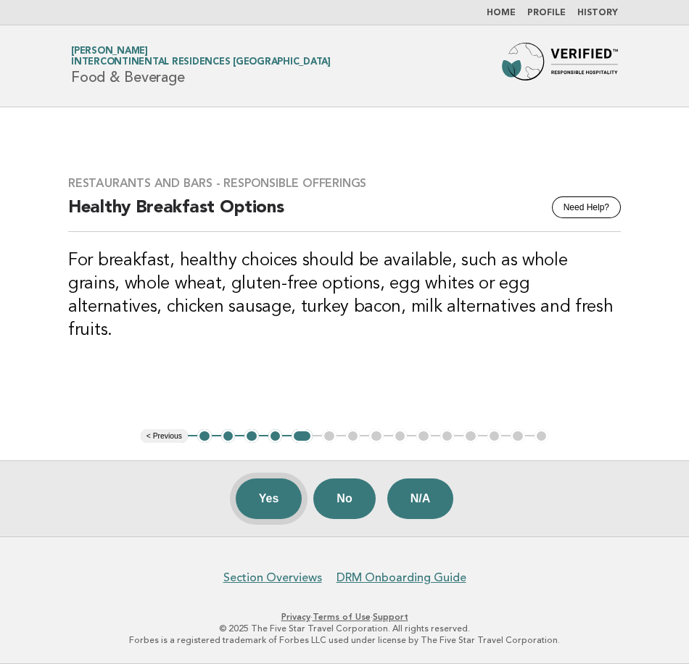
click at [283, 503] on button "Yes" at bounding box center [269, 498] width 67 height 41
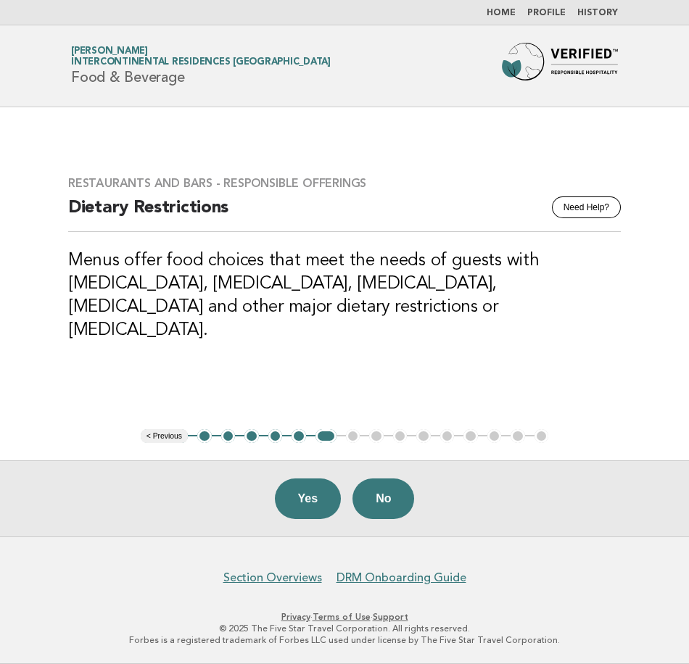
click at [334, 490] on button "Yes" at bounding box center [308, 498] width 67 height 41
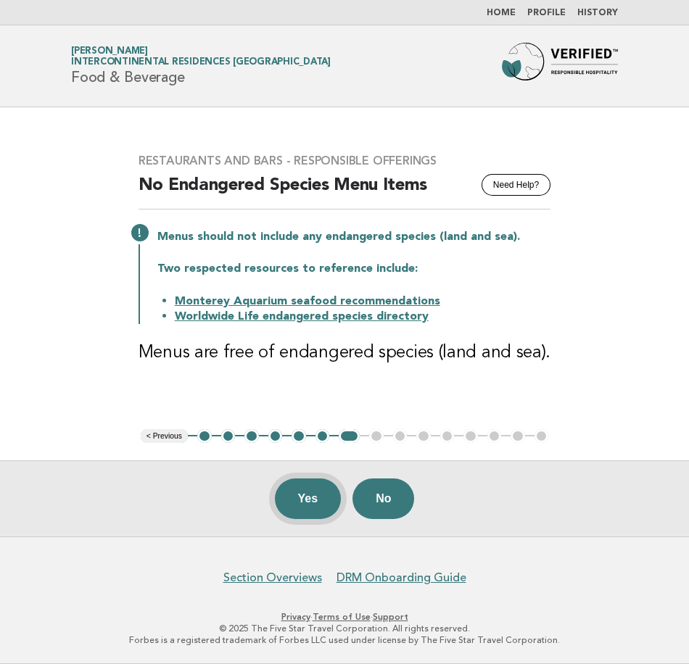
click at [303, 509] on button "Yes" at bounding box center [308, 498] width 67 height 41
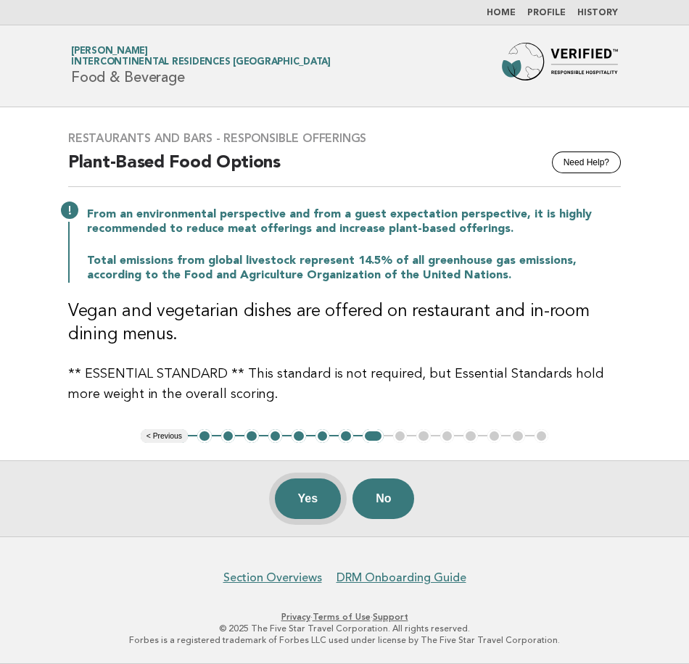
click at [286, 484] on button "Yes" at bounding box center [308, 498] width 67 height 41
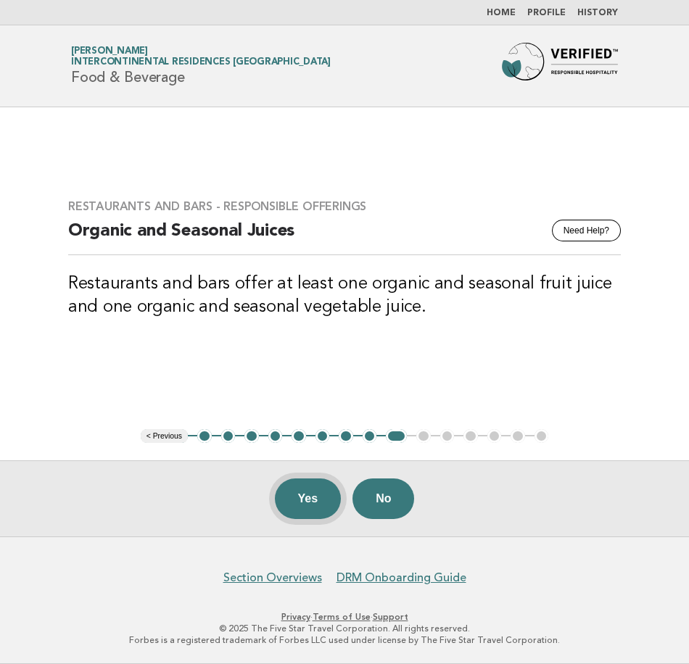
click at [320, 508] on button "Yes" at bounding box center [308, 498] width 67 height 41
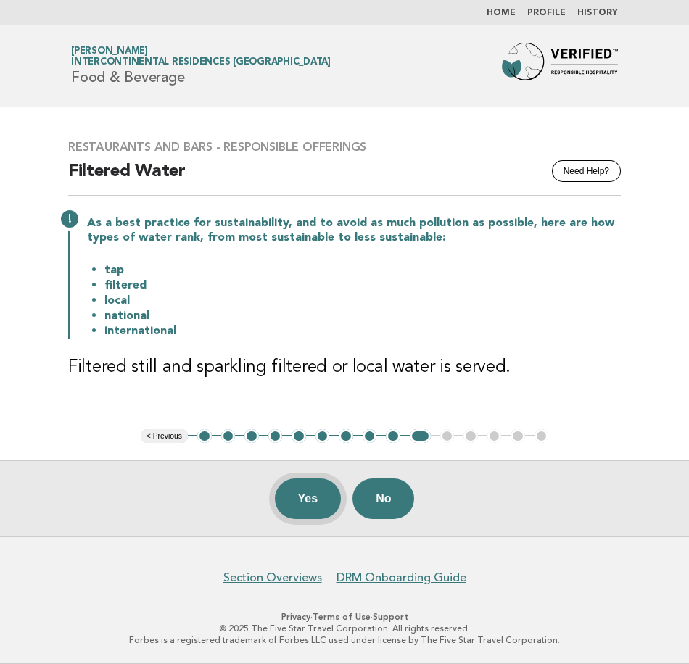
click at [324, 500] on button "Yes" at bounding box center [308, 498] width 67 height 41
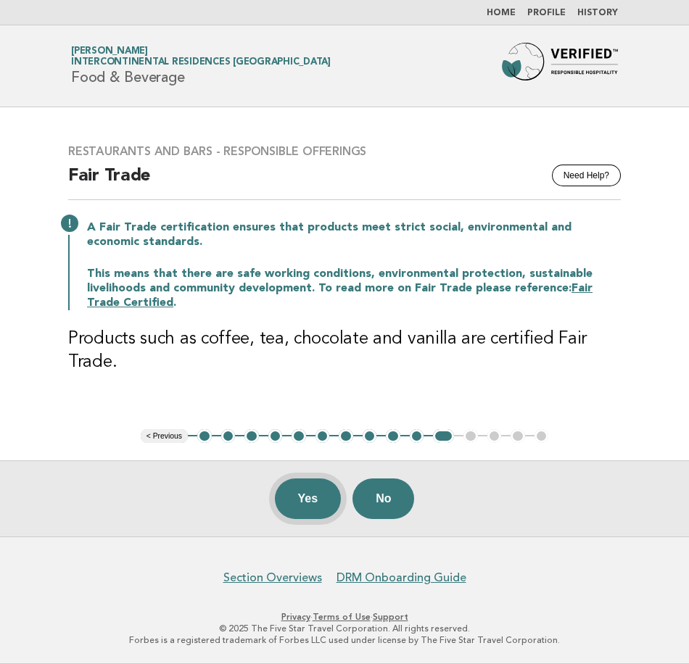
click at [296, 500] on button "Yes" at bounding box center [308, 498] width 67 height 41
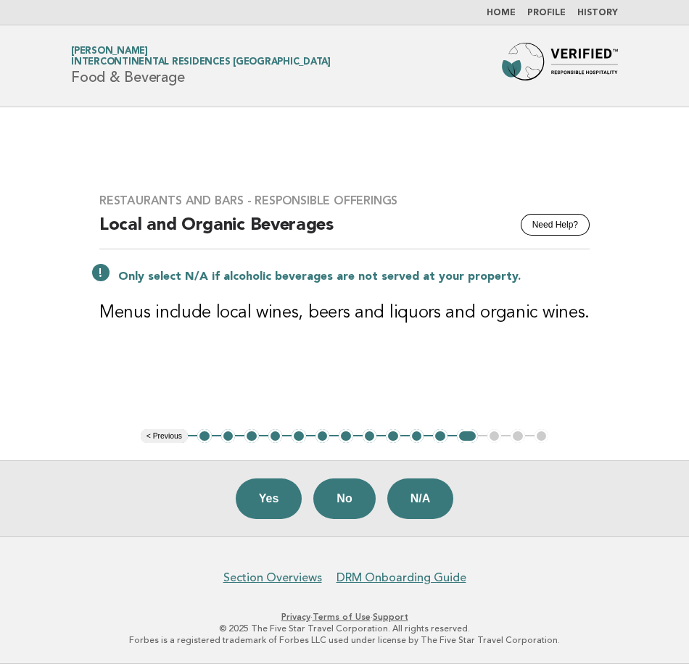
click at [424, 504] on button "N/A" at bounding box center [420, 498] width 67 height 41
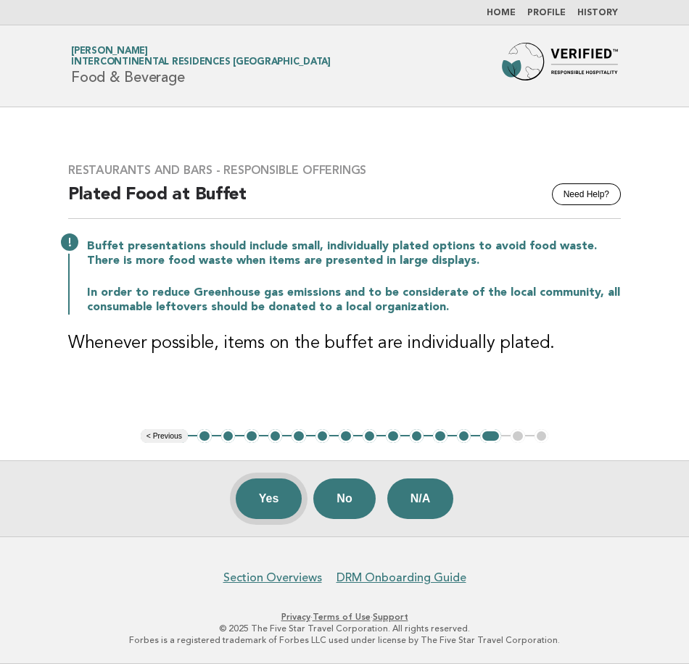
click at [273, 492] on button "Yes" at bounding box center [269, 498] width 67 height 41
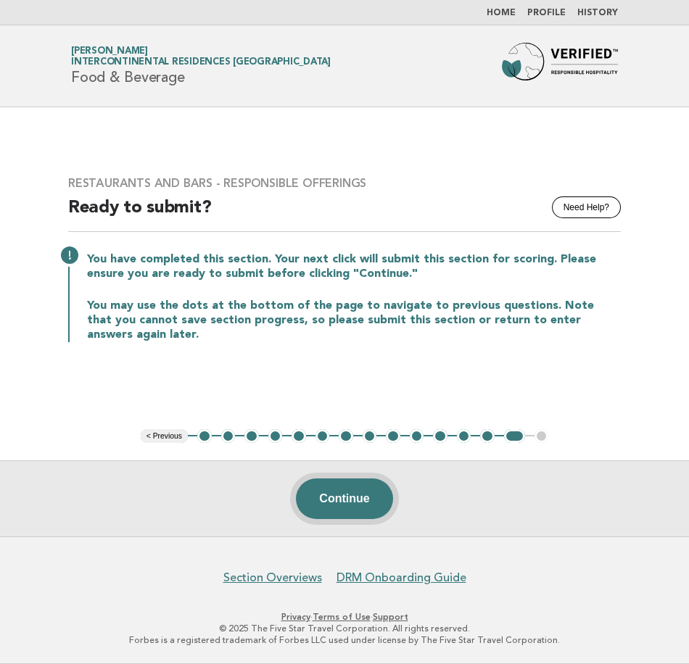
click at [362, 486] on button "Continue" at bounding box center [344, 498] width 96 height 41
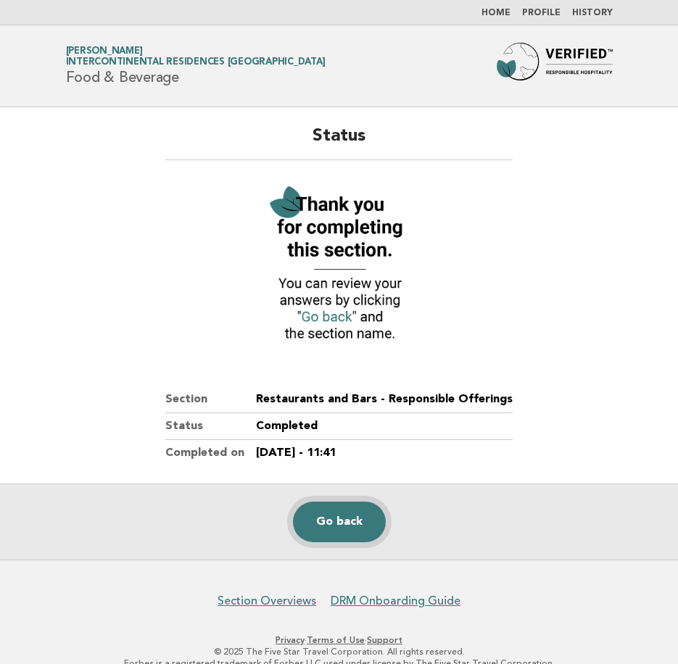
click at [339, 518] on link "Go back" at bounding box center [339, 522] width 93 height 41
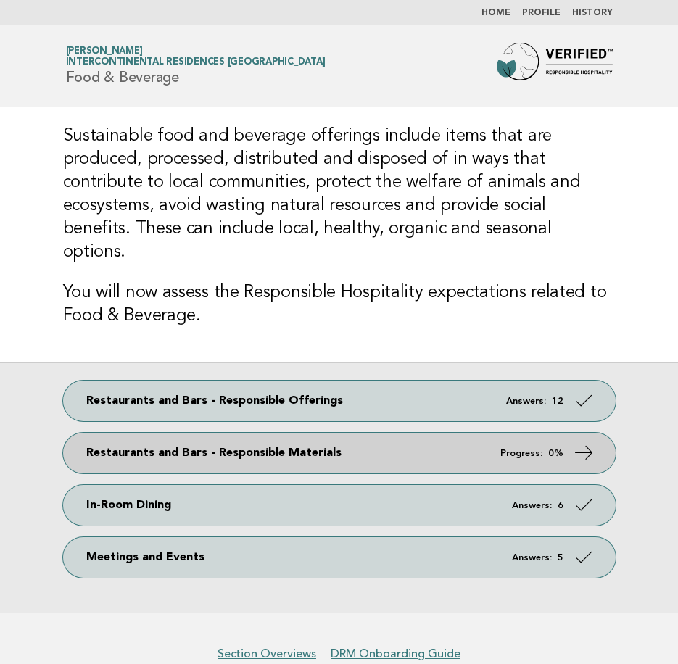
click at [418, 446] on link "Restaurants and Bars - Responsible Materials Progress: 0%" at bounding box center [339, 453] width 552 height 41
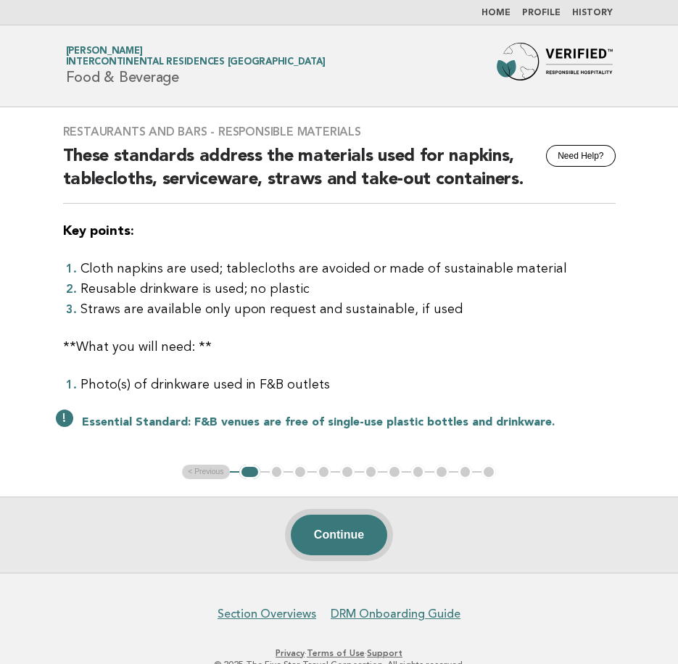
click at [354, 526] on button "Continue" at bounding box center [339, 535] width 96 height 41
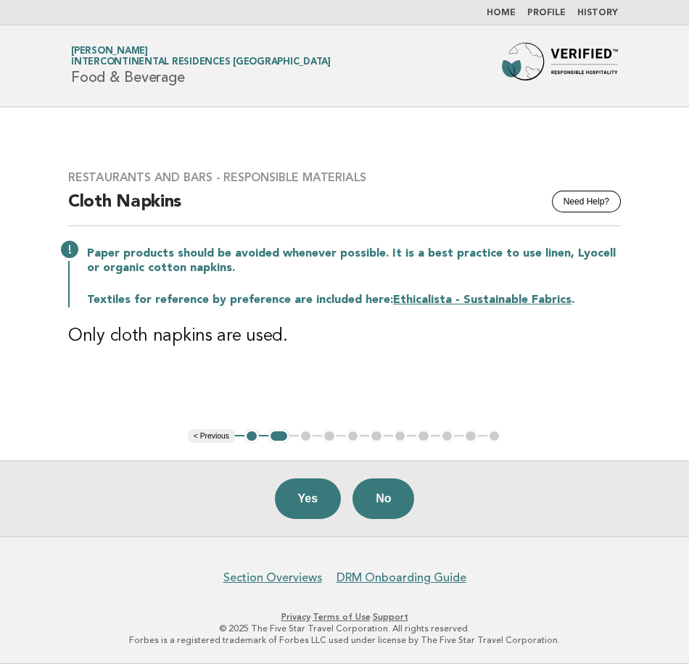
click at [324, 288] on div "Paper products should be avoided whenever possible. It is a best practice to us…" at bounding box center [344, 276] width 552 height 64
click at [327, 498] on button "Yes" at bounding box center [308, 498] width 67 height 41
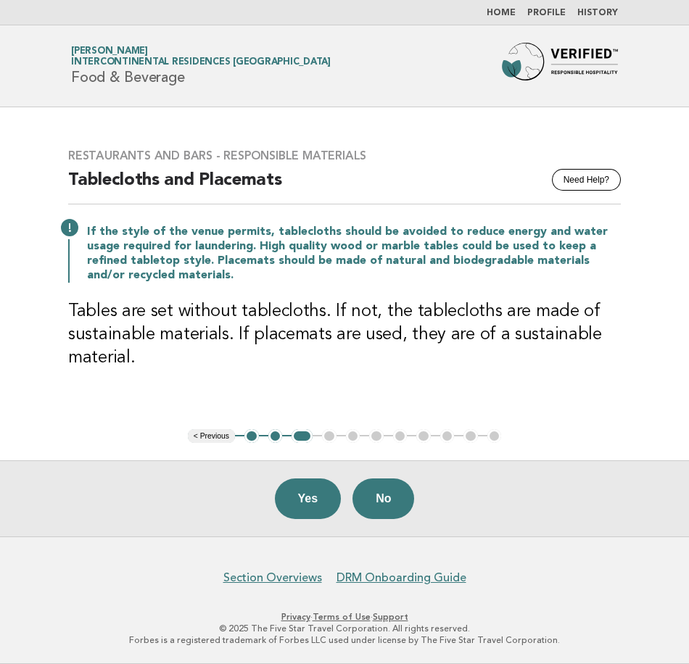
click at [326, 394] on div "Restaurants and Bars - Responsible Materials Need Help? Tablecloths and Placema…" at bounding box center [344, 267] width 587 height 273
click at [323, 490] on button "Yes" at bounding box center [308, 498] width 67 height 41
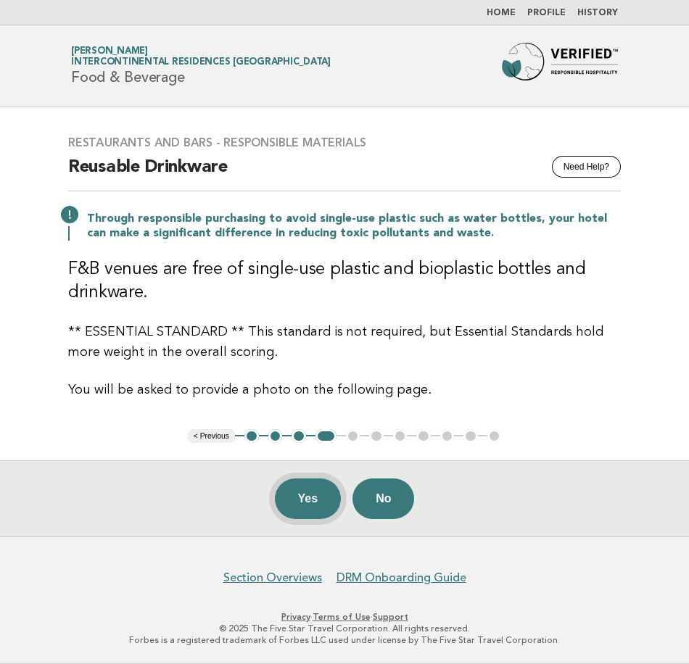
click at [312, 497] on button "Yes" at bounding box center [308, 498] width 67 height 41
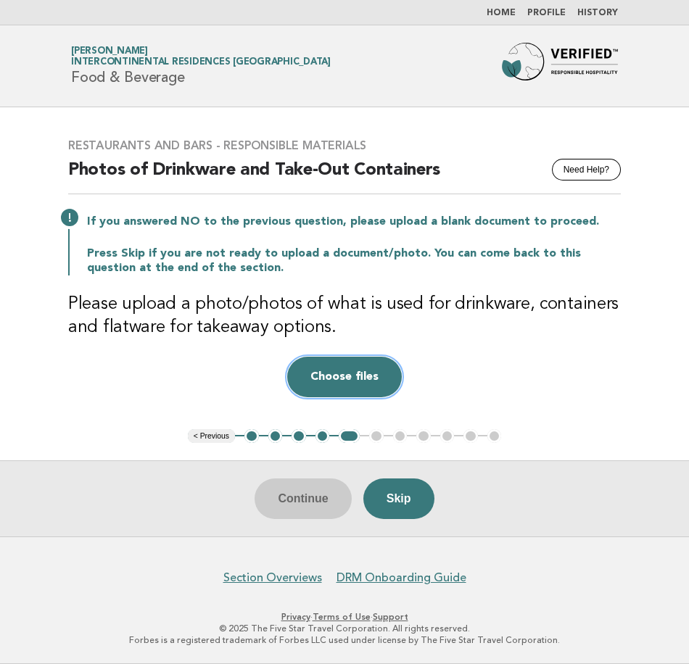
click at [343, 366] on button "Choose files" at bounding box center [344, 377] width 115 height 41
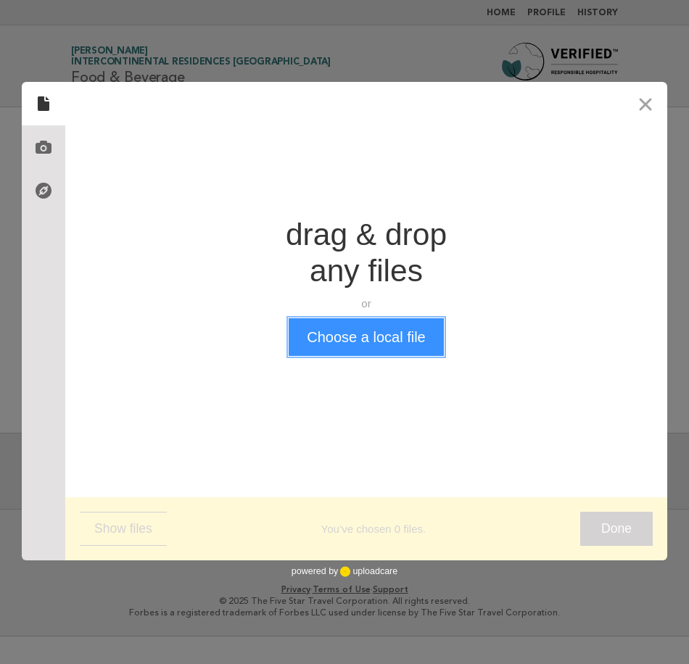
click at [341, 351] on button "Choose a local file" at bounding box center [365, 337] width 154 height 38
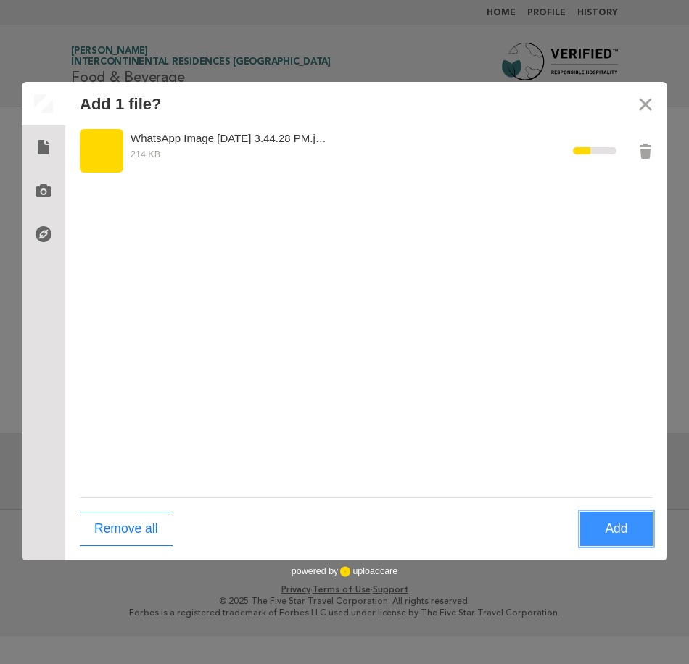
click at [628, 528] on button "Add" at bounding box center [616, 529] width 72 height 34
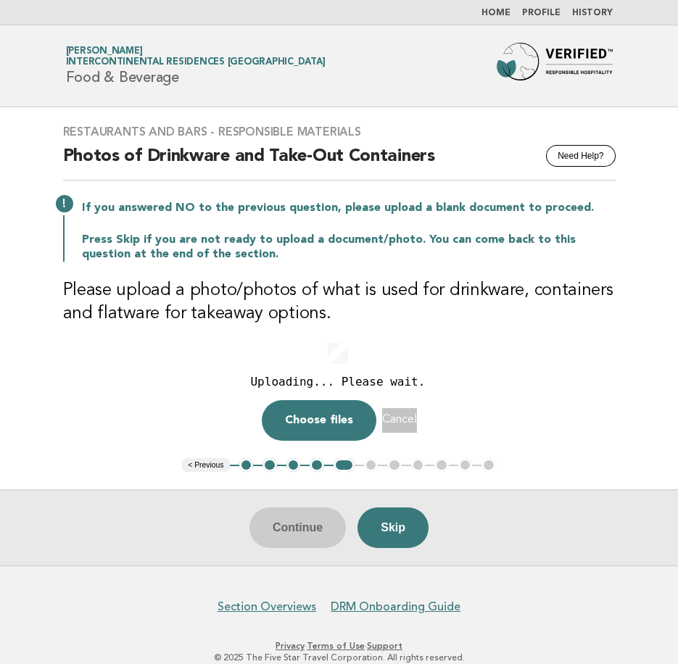
click at [382, 523] on button "Skip" at bounding box center [392, 527] width 71 height 41
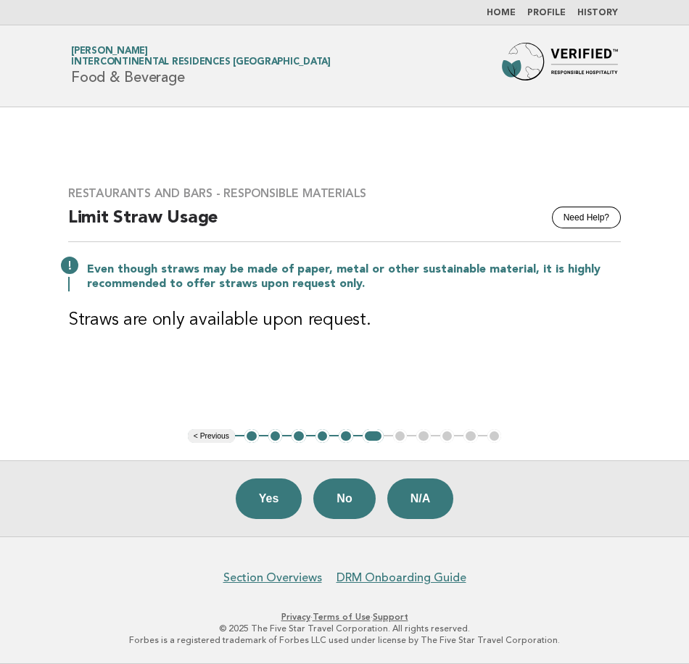
click at [223, 444] on main "Restaurants and Bars - Responsible Materials Need Help? Limit Straw Usage Even …" at bounding box center [344, 321] width 689 height 429
click at [220, 438] on button "< Previous" at bounding box center [211, 436] width 47 height 14
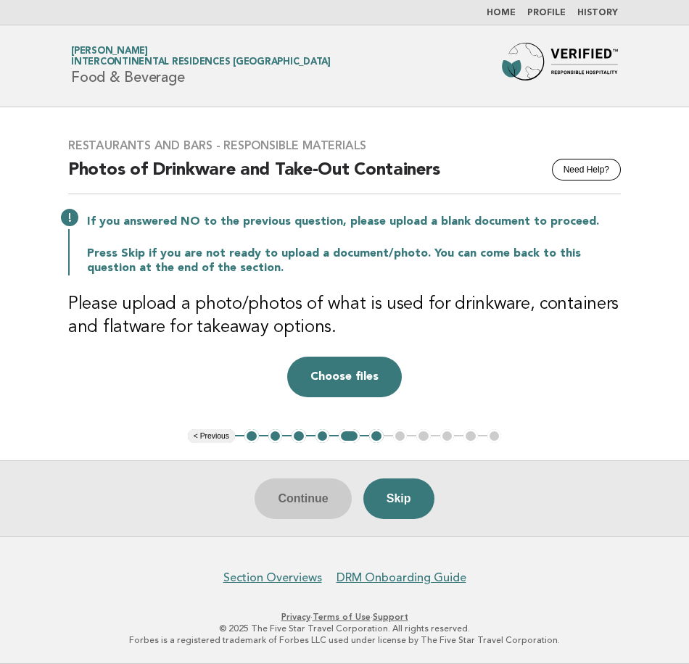
click at [350, 345] on div "Restaurants and Bars - Responsible Materials Need Help? Photos of Drinkware and…" at bounding box center [344, 268] width 587 height 294
click at [365, 373] on button "Choose files" at bounding box center [344, 377] width 115 height 41
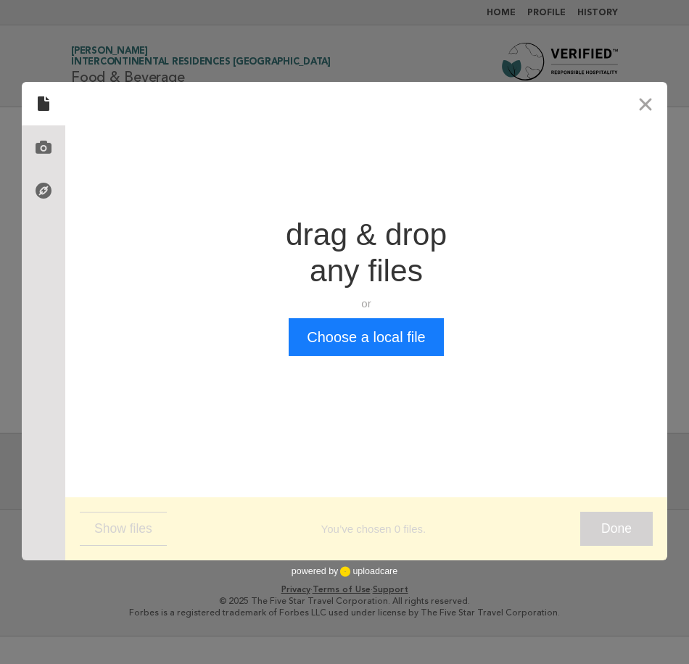
drag, startPoint x: 462, startPoint y: 377, endPoint x: 405, endPoint y: 338, distance: 69.4
click at [460, 371] on div "Drop a file here drag & drop any files or Upload files from your computer Choos…" at bounding box center [366, 286] width 602 height 408
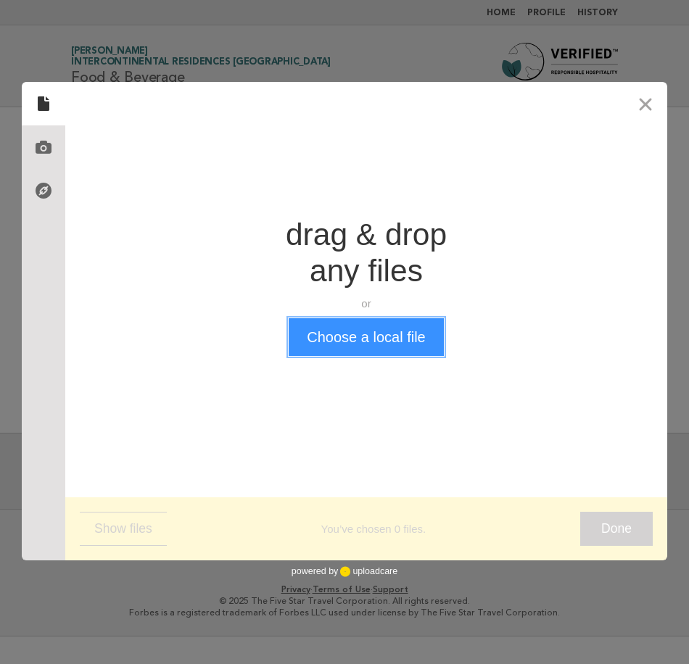
click at [382, 324] on button "Choose a local file" at bounding box center [365, 337] width 154 height 38
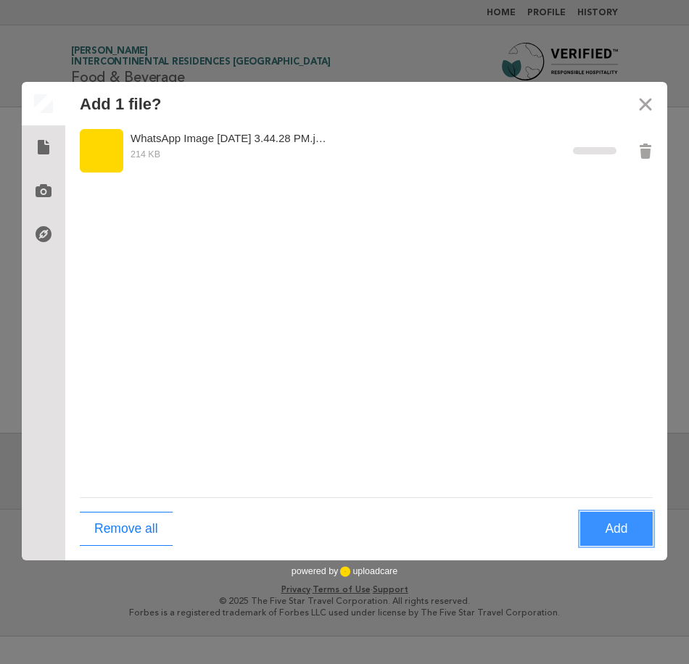
click at [613, 518] on button "Add" at bounding box center [616, 529] width 72 height 34
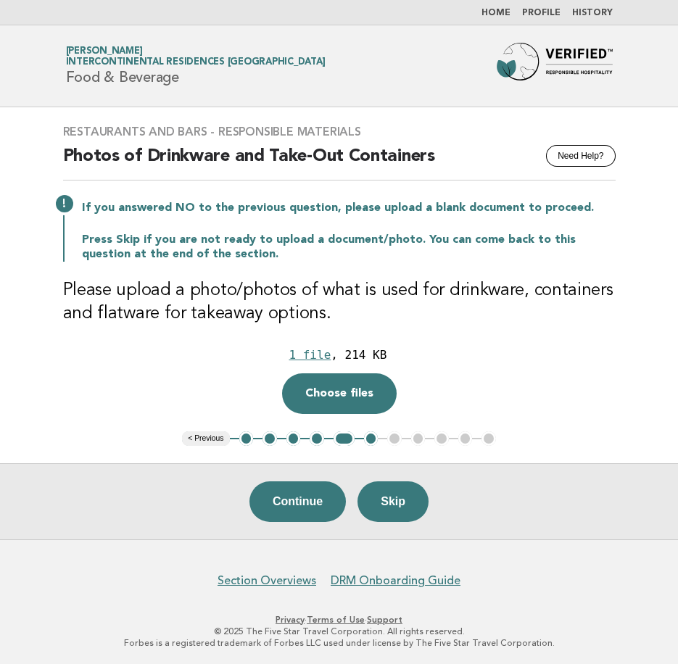
click at [289, 526] on div "Continue Skip" at bounding box center [339, 501] width 678 height 76
click at [286, 494] on button "Continue" at bounding box center [297, 501] width 96 height 41
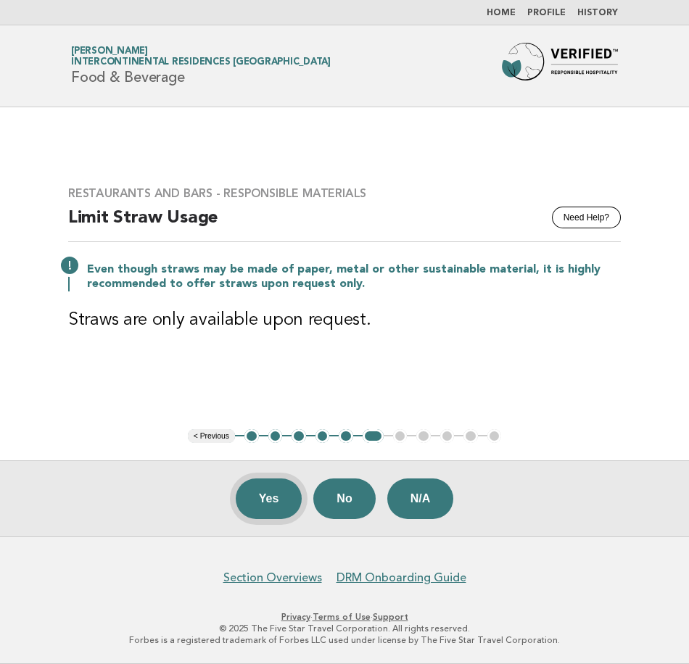
click at [240, 500] on button "Yes" at bounding box center [269, 498] width 67 height 41
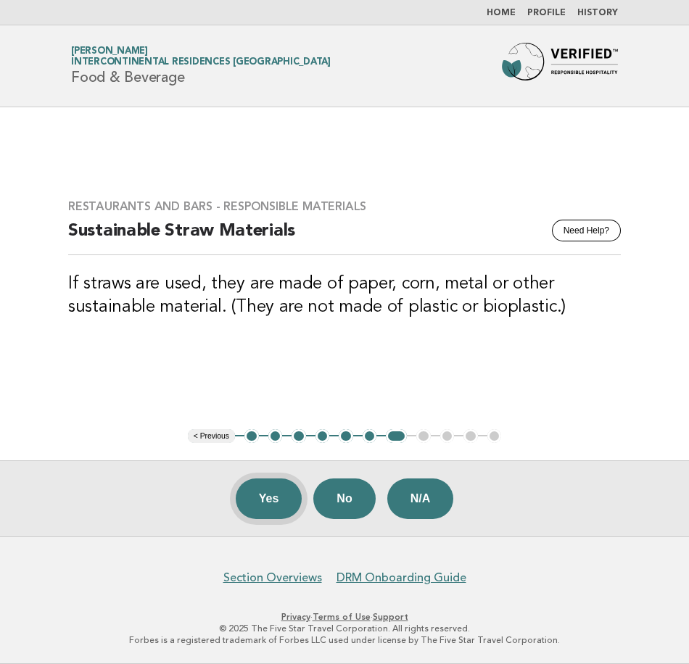
click at [276, 509] on button "Yes" at bounding box center [269, 498] width 67 height 41
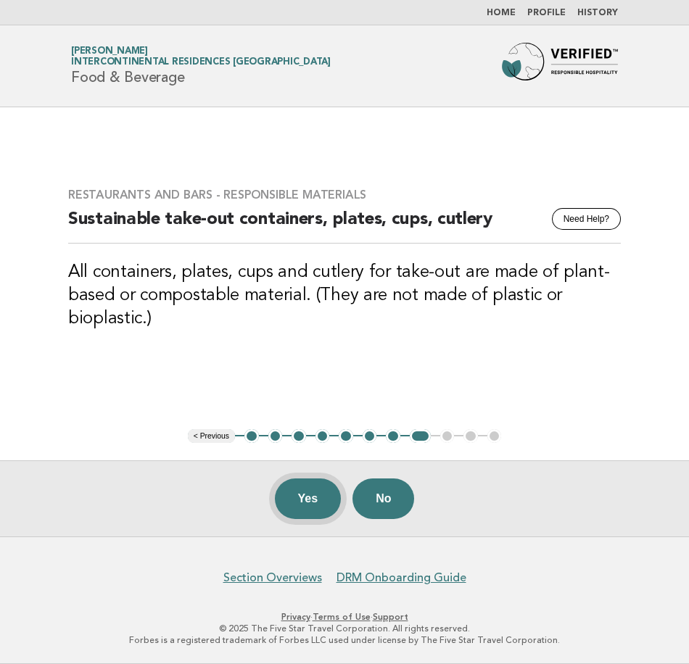
click at [308, 487] on button "Yes" at bounding box center [308, 498] width 67 height 41
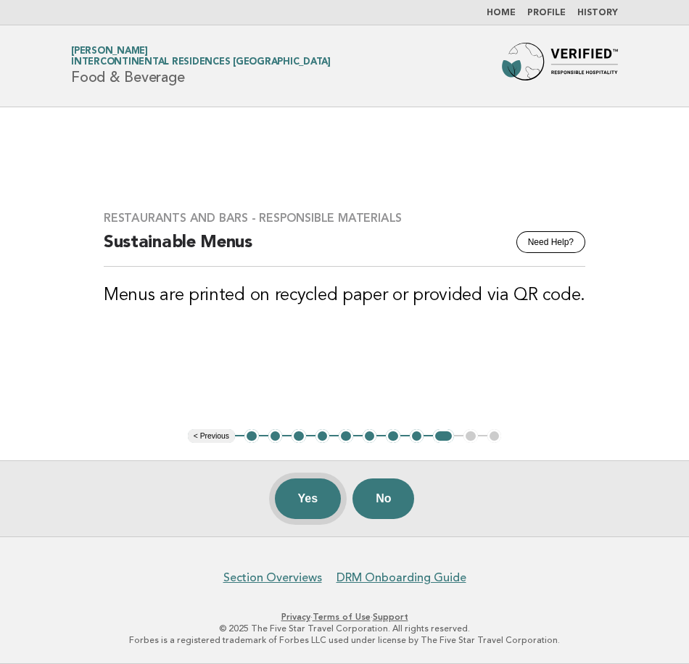
click at [297, 497] on button "Yes" at bounding box center [308, 498] width 67 height 41
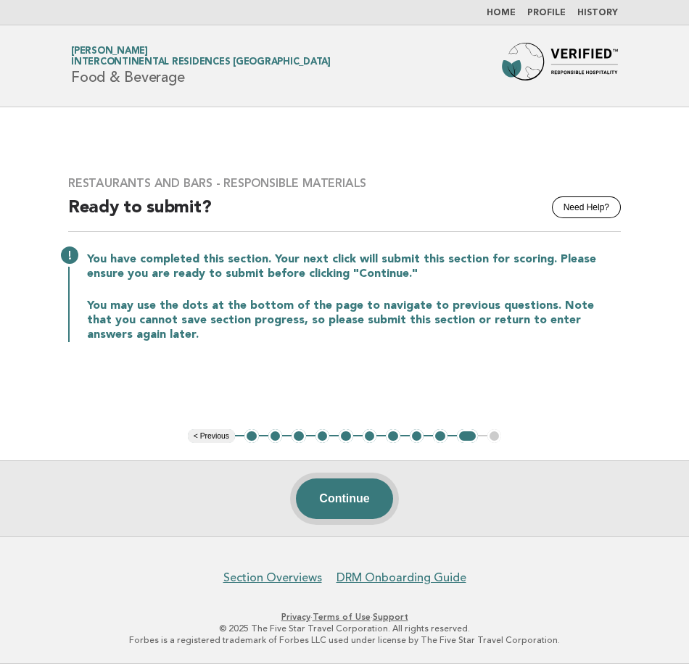
click at [357, 507] on button "Continue" at bounding box center [344, 498] width 96 height 41
